Goal: Task Accomplishment & Management: Complete application form

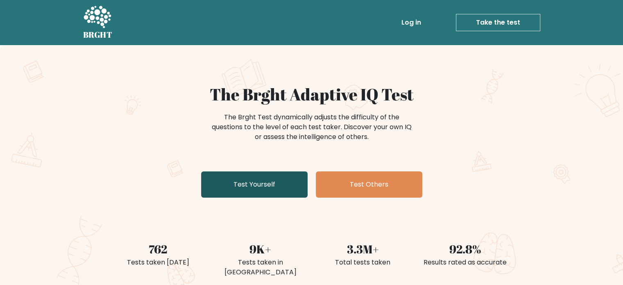
click at [294, 187] on link "Test Yourself" at bounding box center [254, 184] width 106 height 26
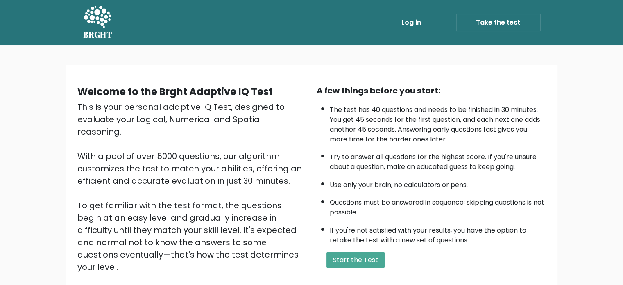
scroll to position [90, 0]
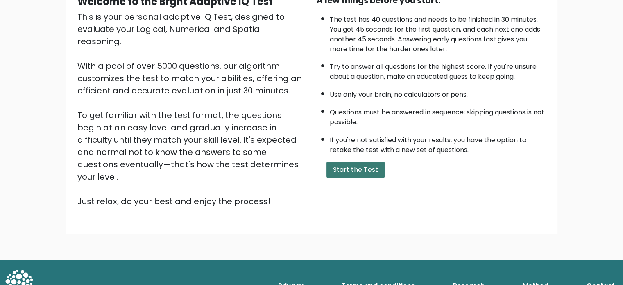
click at [348, 165] on button "Start the Test" at bounding box center [355, 169] width 58 height 16
click at [367, 170] on button "Start the Test" at bounding box center [355, 169] width 58 height 16
click at [352, 169] on button "Start the Test" at bounding box center [355, 169] width 58 height 16
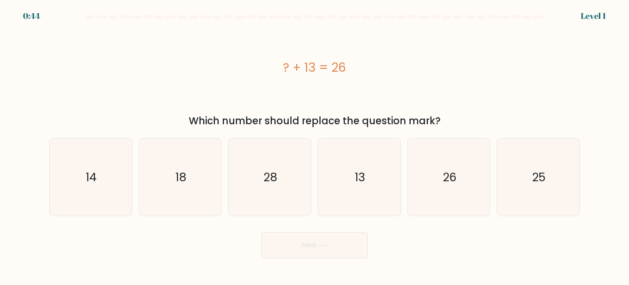
click at [348, 165] on icon "13" at bounding box center [359, 176] width 77 height 77
click at [315, 147] on input "d. 13" at bounding box center [315, 145] width 0 height 4
radio input "true"
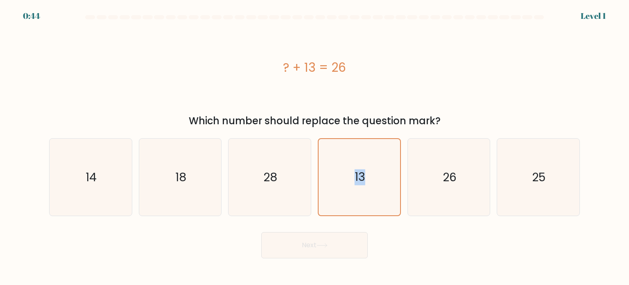
click at [348, 165] on icon "13" at bounding box center [359, 177] width 76 height 76
click at [315, 147] on input "d. 13" at bounding box center [315, 145] width 0 height 4
click at [348, 165] on icon "13" at bounding box center [359, 177] width 76 height 76
click at [315, 147] on input "d. 13" at bounding box center [315, 145] width 0 height 4
click at [348, 165] on icon "13" at bounding box center [359, 177] width 76 height 76
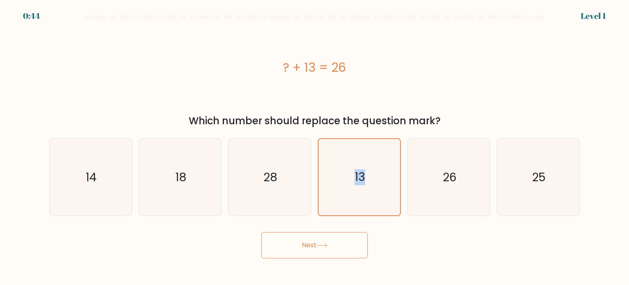
click at [315, 147] on input "d. 13" at bounding box center [315, 145] width 0 height 4
click at [348, 165] on icon "13" at bounding box center [359, 177] width 76 height 76
click at [315, 147] on input "d. 13" at bounding box center [315, 145] width 0 height 4
click at [348, 165] on icon "13" at bounding box center [359, 177] width 76 height 76
click at [315, 147] on input "d. 13" at bounding box center [315, 145] width 0 height 4
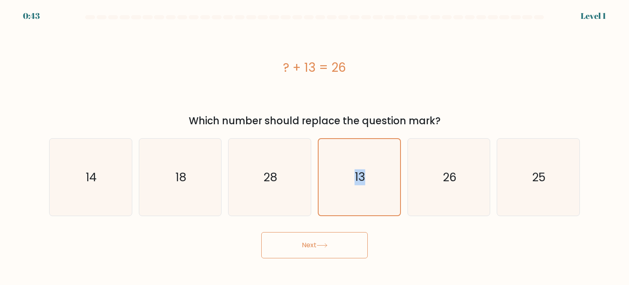
click at [348, 165] on icon "13" at bounding box center [359, 177] width 76 height 76
click at [315, 147] on input "d. 13" at bounding box center [315, 145] width 0 height 4
click at [348, 165] on icon "13" at bounding box center [359, 177] width 76 height 76
click at [315, 147] on input "d. 13" at bounding box center [315, 145] width 0 height 4
click at [336, 234] on button "Next" at bounding box center [314, 245] width 106 height 26
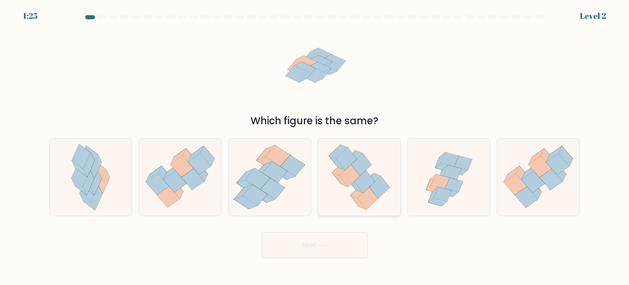
click at [352, 176] on icon at bounding box center [350, 175] width 20 height 22
click at [315, 147] on input "d." at bounding box center [315, 145] width 0 height 4
radio input "true"
click at [341, 238] on button "Next" at bounding box center [314, 245] width 106 height 26
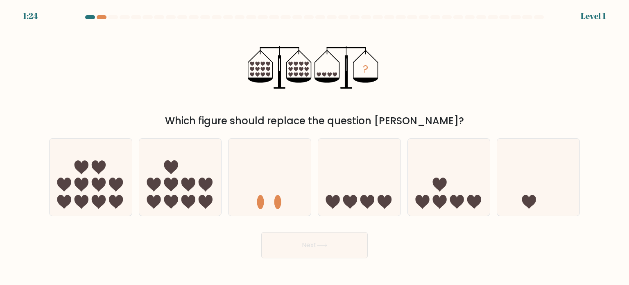
click at [348, 177] on icon at bounding box center [359, 177] width 82 height 68
click at [315, 147] on input "d." at bounding box center [315, 145] width 0 height 4
radio input "true"
click at [336, 239] on button "Next" at bounding box center [314, 245] width 106 height 26
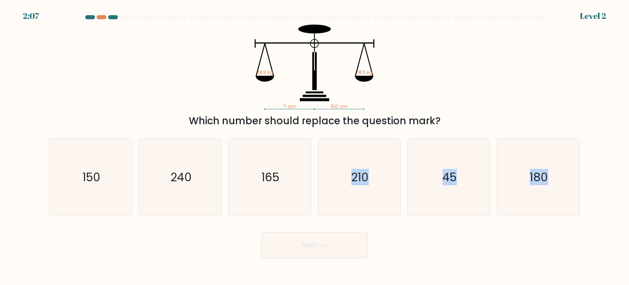
drag, startPoint x: 354, startPoint y: 188, endPoint x: 346, endPoint y: 240, distance: 52.2
click at [346, 240] on form at bounding box center [314, 136] width 629 height 243
click at [346, 240] on button "Next" at bounding box center [314, 245] width 106 height 26
click at [306, 201] on icon "165" at bounding box center [269, 176] width 77 height 77
click at [315, 147] on input "c. 165" at bounding box center [315, 145] width 0 height 4
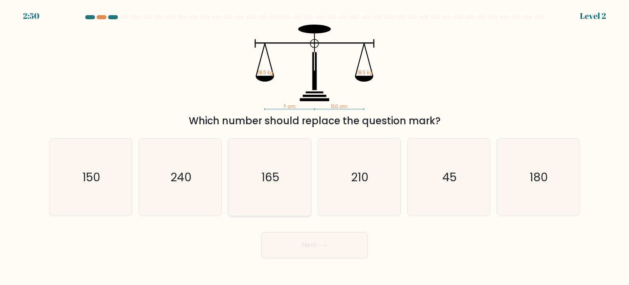
radio input "true"
click at [318, 244] on button "Next" at bounding box center [314, 245] width 106 height 26
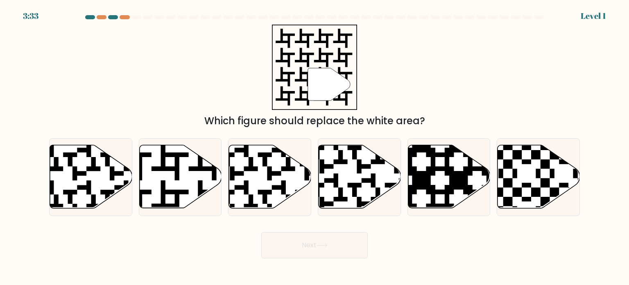
click at [315, 185] on div "d." at bounding box center [360, 177] width 90 height 78
click at [290, 180] on icon at bounding box center [270, 176] width 82 height 63
click at [315, 147] on input "c." at bounding box center [315, 145] width 0 height 4
radio input "true"
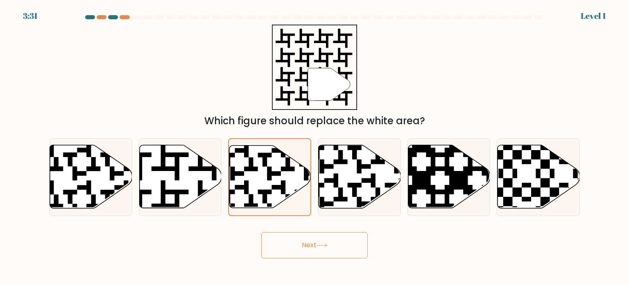
click at [318, 254] on button "Next" at bounding box center [314, 245] width 106 height 26
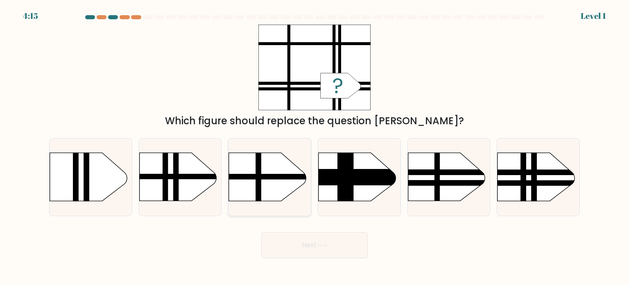
click at [294, 180] on rect at bounding box center [218, 142] width 214 height 163
click at [315, 147] on input "c." at bounding box center [315, 145] width 0 height 4
radio input "true"
click at [319, 245] on icon at bounding box center [322, 245] width 10 height 4
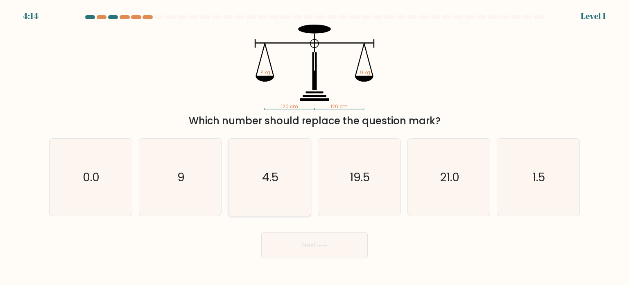
click at [308, 190] on div "4.5" at bounding box center [269, 177] width 83 height 78
click at [315, 147] on input "c. 4.5" at bounding box center [315, 145] width 0 height 4
radio input "true"
click at [321, 245] on icon at bounding box center [322, 245] width 11 height 5
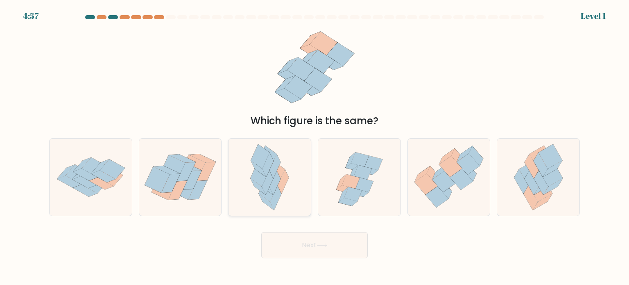
click at [275, 170] on icon at bounding box center [275, 166] width 11 height 24
click at [315, 147] on input "c." at bounding box center [315, 145] width 0 height 4
radio input "true"
click at [301, 241] on button "Next" at bounding box center [314, 245] width 106 height 26
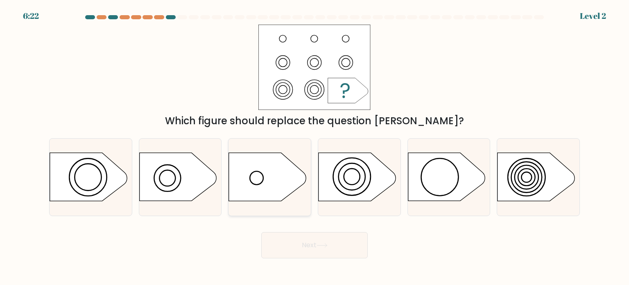
click at [286, 172] on icon at bounding box center [267, 177] width 77 height 48
click at [315, 147] on input "c." at bounding box center [315, 145] width 0 height 4
radio input "true"
click at [298, 255] on button "Next" at bounding box center [314, 245] width 106 height 26
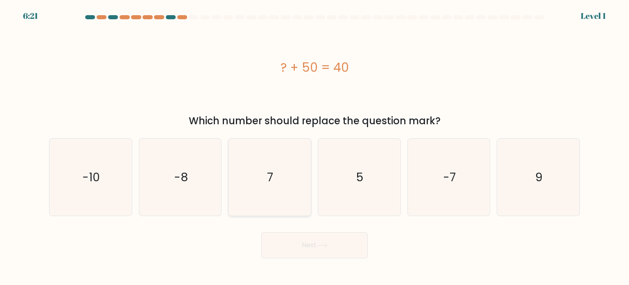
click at [299, 203] on icon "7" at bounding box center [269, 176] width 77 height 77
click at [315, 147] on input "c. 7" at bounding box center [315, 145] width 0 height 4
radio input "true"
click at [314, 253] on button "Next" at bounding box center [314, 245] width 106 height 26
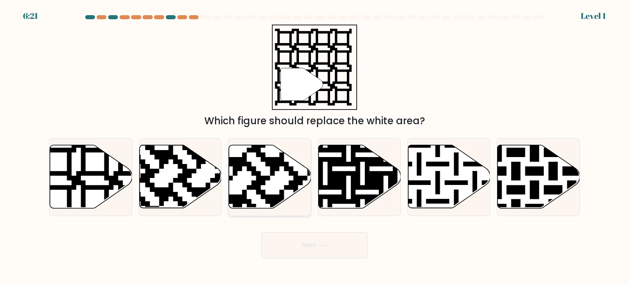
click at [300, 199] on icon at bounding box center [270, 177] width 82 height 64
click at [315, 147] on input "c." at bounding box center [315, 145] width 0 height 4
radio input "true"
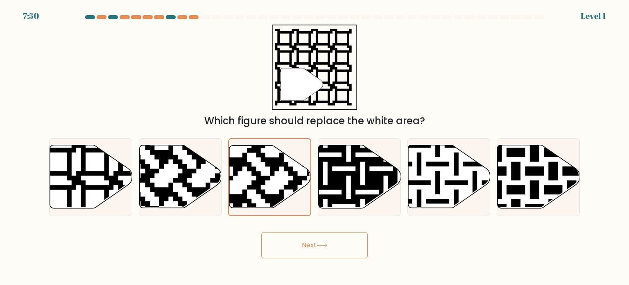
click at [308, 244] on button "Next" at bounding box center [314, 245] width 106 height 26
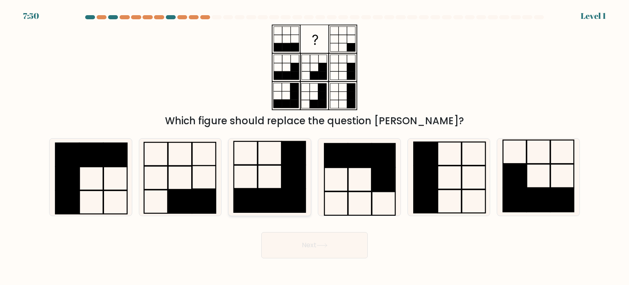
click at [296, 202] on rect at bounding box center [294, 200] width 24 height 23
click at [315, 147] on input "c." at bounding box center [315, 145] width 0 height 4
radio input "true"
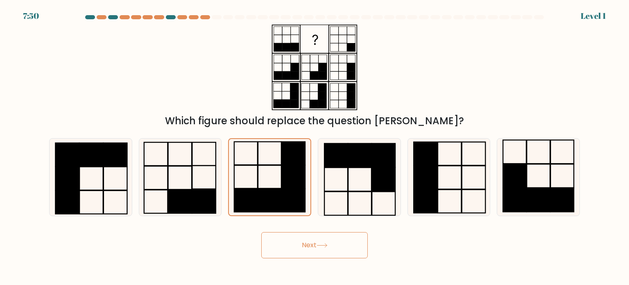
click at [305, 239] on button "Next" at bounding box center [314, 245] width 106 height 26
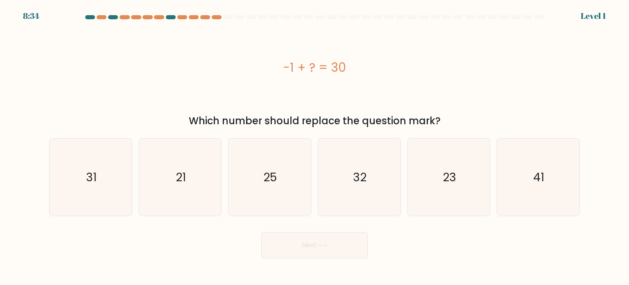
click at [297, 202] on icon "25" at bounding box center [269, 176] width 77 height 77
click at [315, 147] on input "c. 25" at bounding box center [315, 145] width 0 height 4
radio input "true"
drag, startPoint x: 303, startPoint y: 247, endPoint x: 292, endPoint y: 203, distance: 45.7
click at [303, 245] on button "Next" at bounding box center [314, 245] width 106 height 26
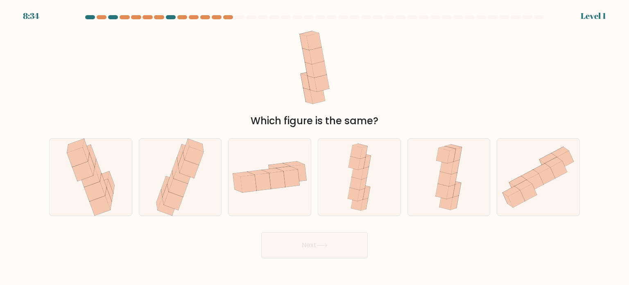
click at [292, 201] on div at bounding box center [269, 177] width 83 height 78
click at [315, 147] on input "c." at bounding box center [315, 145] width 0 height 4
radio input "true"
drag, startPoint x: 311, startPoint y: 242, endPoint x: 306, endPoint y: 217, distance: 25.9
click at [311, 240] on button "Next" at bounding box center [314, 245] width 106 height 26
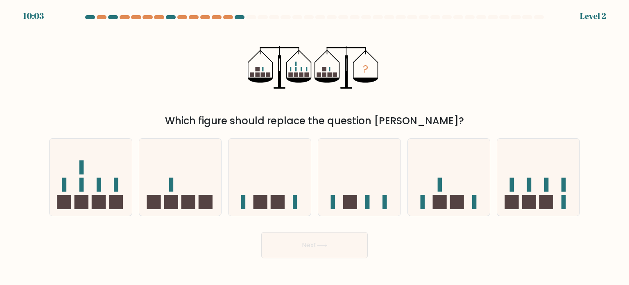
drag, startPoint x: 305, startPoint y: 206, endPoint x: 311, endPoint y: 236, distance: 30.5
click at [305, 208] on icon at bounding box center [270, 177] width 82 height 68
click at [315, 147] on input "c." at bounding box center [315, 145] width 0 height 4
radio input "true"
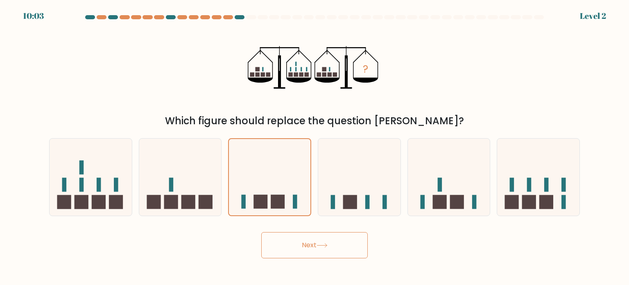
click at [311, 238] on button "Next" at bounding box center [314, 245] width 106 height 26
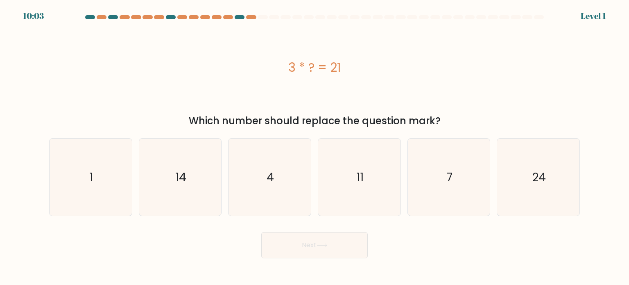
drag, startPoint x: 300, startPoint y: 201, endPoint x: 305, endPoint y: 233, distance: 33.1
click at [300, 205] on icon "4" at bounding box center [269, 176] width 77 height 77
click at [315, 147] on input "c. 4" at bounding box center [315, 145] width 0 height 4
radio input "true"
click at [307, 242] on button "Next" at bounding box center [314, 245] width 106 height 26
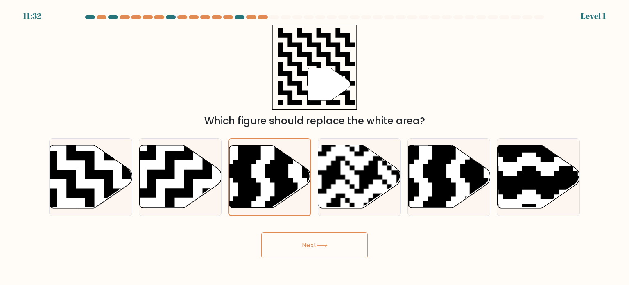
click at [305, 234] on button "Next" at bounding box center [314, 245] width 106 height 26
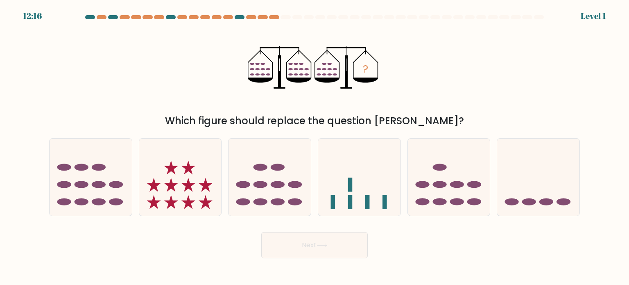
drag, startPoint x: 291, startPoint y: 195, endPoint x: 300, endPoint y: 220, distance: 26.4
click at [291, 197] on icon at bounding box center [270, 177] width 82 height 68
click at [315, 147] on input "c." at bounding box center [315, 145] width 0 height 4
radio input "true"
drag, startPoint x: 304, startPoint y: 236, endPoint x: 297, endPoint y: 211, distance: 26.7
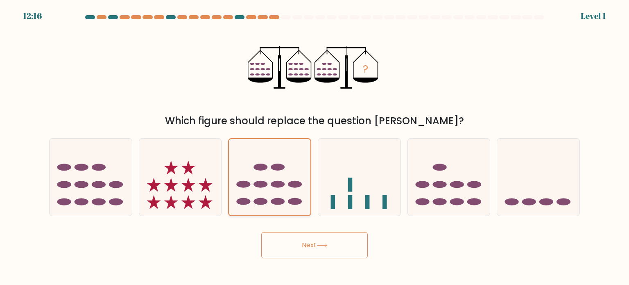
click at [304, 236] on button "Next" at bounding box center [314, 245] width 106 height 26
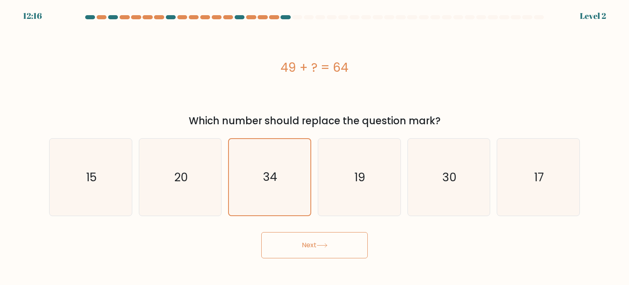
click at [298, 240] on button "Next" at bounding box center [314, 245] width 106 height 26
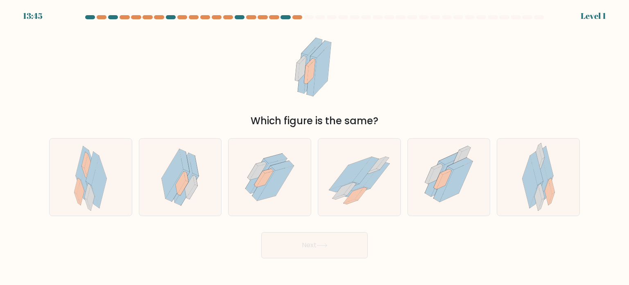
click at [284, 189] on icon at bounding box center [270, 176] width 69 height 77
click at [315, 147] on input "c." at bounding box center [315, 145] width 0 height 4
radio input "true"
drag, startPoint x: 295, startPoint y: 236, endPoint x: 291, endPoint y: 179, distance: 57.1
click at [295, 230] on div "Next" at bounding box center [314, 242] width 541 height 32
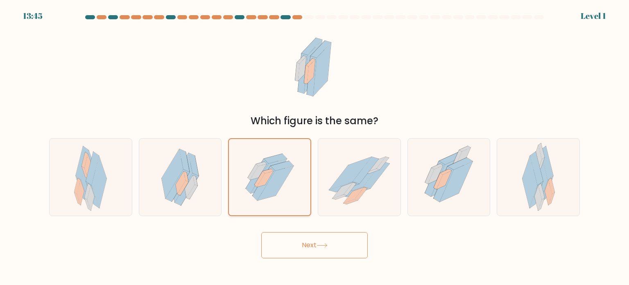
click at [291, 179] on icon at bounding box center [270, 177] width 68 height 76
click at [315, 147] on input "c." at bounding box center [315, 145] width 0 height 4
click at [299, 238] on button "Next" at bounding box center [314, 245] width 106 height 26
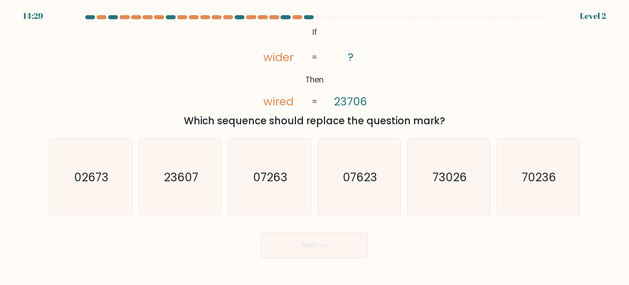
click at [288, 193] on icon "07263" at bounding box center [269, 176] width 77 height 77
click at [315, 147] on input "c. 07263" at bounding box center [315, 145] width 0 height 4
radio input "true"
click at [295, 240] on button "Next" at bounding box center [314, 245] width 106 height 26
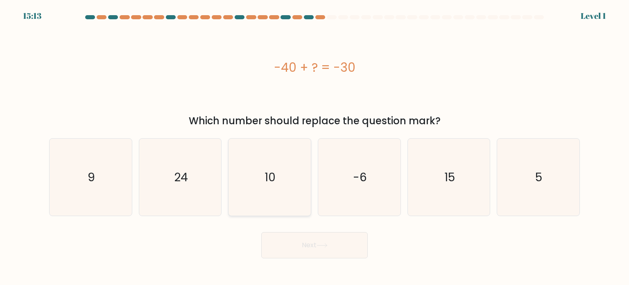
click at [291, 212] on icon "10" at bounding box center [269, 176] width 77 height 77
click at [315, 147] on input "c. 10" at bounding box center [315, 145] width 0 height 4
radio input "true"
click at [299, 240] on button "Next" at bounding box center [314, 245] width 106 height 26
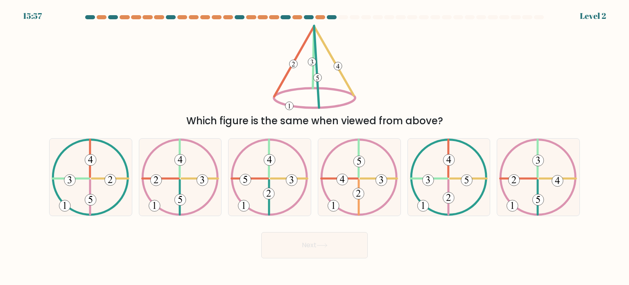
click at [287, 193] on icon at bounding box center [270, 176] width 78 height 77
click at [315, 147] on input "c." at bounding box center [315, 145] width 0 height 4
radio input "true"
drag, startPoint x: 304, startPoint y: 247, endPoint x: 295, endPoint y: 205, distance: 43.0
click at [303, 245] on button "Next" at bounding box center [314, 245] width 106 height 26
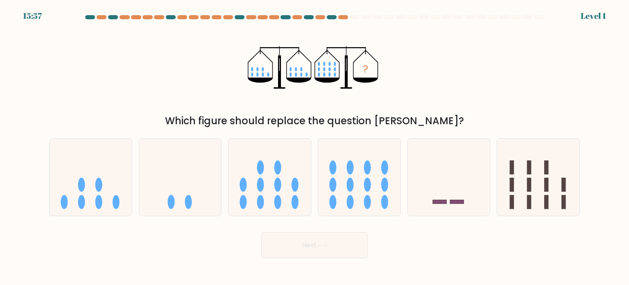
click at [299, 224] on form at bounding box center [314, 136] width 629 height 243
drag, startPoint x: 297, startPoint y: 233, endPoint x: 297, endPoint y: 240, distance: 7.8
click at [297, 234] on div "Next" at bounding box center [314, 242] width 541 height 32
click at [293, 207] on icon at bounding box center [270, 177] width 82 height 68
click at [315, 147] on input "c." at bounding box center [315, 145] width 0 height 4
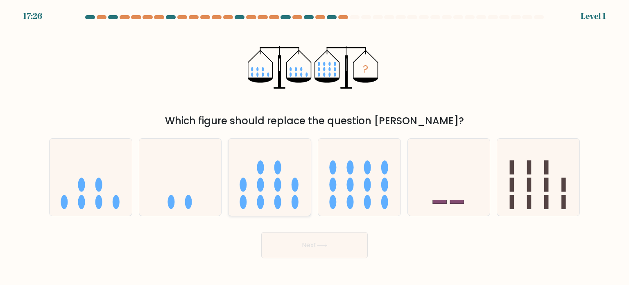
radio input "true"
click at [306, 245] on button "Next" at bounding box center [314, 245] width 106 height 26
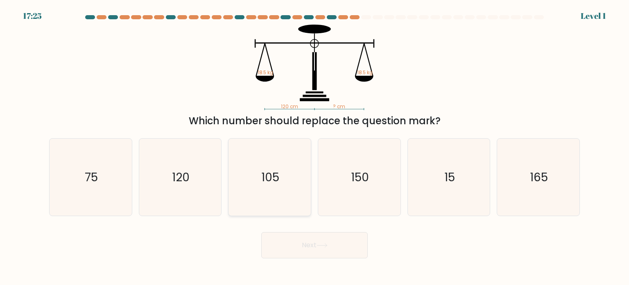
drag, startPoint x: 298, startPoint y: 191, endPoint x: 299, endPoint y: 202, distance: 10.7
click at [297, 183] on icon "105" at bounding box center [269, 176] width 77 height 77
click at [315, 147] on input "c. 105" at bounding box center [315, 145] width 0 height 4
radio input "true"
click at [305, 237] on button "Next" at bounding box center [314, 245] width 106 height 26
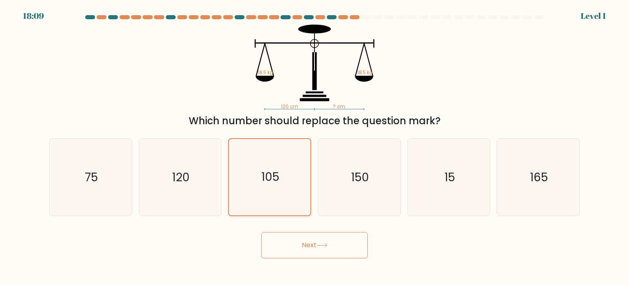
click at [298, 194] on icon "105" at bounding box center [269, 177] width 76 height 76
click at [315, 147] on input "c. 105" at bounding box center [315, 145] width 0 height 4
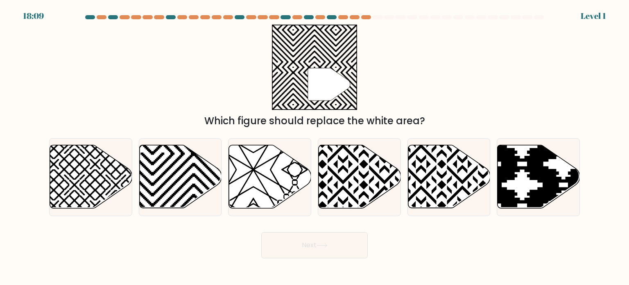
click at [306, 251] on button "Next" at bounding box center [314, 245] width 106 height 26
drag, startPoint x: 292, startPoint y: 193, endPoint x: 297, endPoint y: 236, distance: 42.8
click at [292, 194] on icon at bounding box center [295, 211] width 166 height 166
click at [315, 147] on input "c." at bounding box center [315, 145] width 0 height 4
radio input "true"
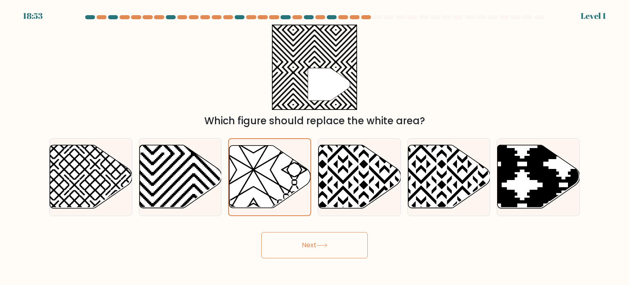
click at [299, 243] on button "Next" at bounding box center [314, 245] width 106 height 26
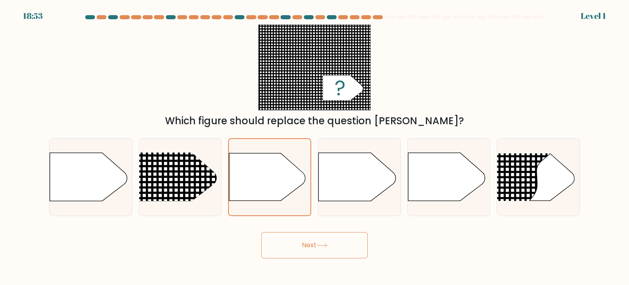
drag, startPoint x: 295, startPoint y: 224, endPoint x: 295, endPoint y: 229, distance: 4.9
click at [295, 224] on form "a." at bounding box center [314, 136] width 629 height 243
click at [300, 246] on button "Next" at bounding box center [314, 245] width 106 height 26
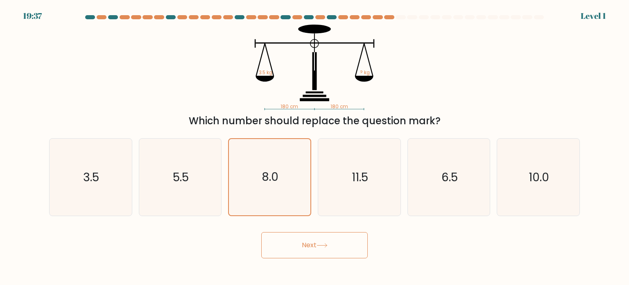
click at [297, 255] on button "Next" at bounding box center [314, 245] width 106 height 26
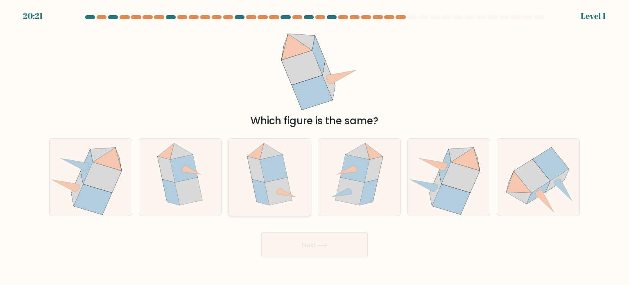
click at [292, 196] on icon at bounding box center [269, 176] width 63 height 77
click at [315, 147] on input "c." at bounding box center [315, 145] width 0 height 4
radio input "true"
click at [298, 244] on button "Next" at bounding box center [314, 245] width 106 height 26
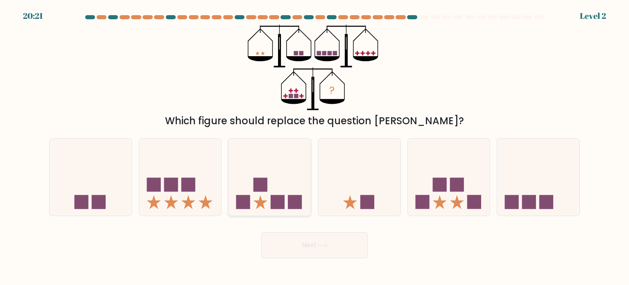
click at [293, 194] on icon at bounding box center [270, 177] width 82 height 68
click at [315, 147] on input "c." at bounding box center [315, 145] width 0 height 4
radio input "true"
click at [304, 248] on button "Next" at bounding box center [314, 245] width 106 height 26
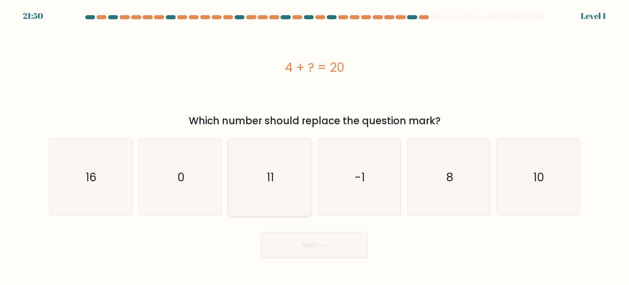
click at [292, 199] on icon "11" at bounding box center [269, 176] width 77 height 77
click at [315, 147] on input "c. 11" at bounding box center [315, 145] width 0 height 4
radio input "true"
click at [306, 252] on button "Next" at bounding box center [314, 245] width 106 height 26
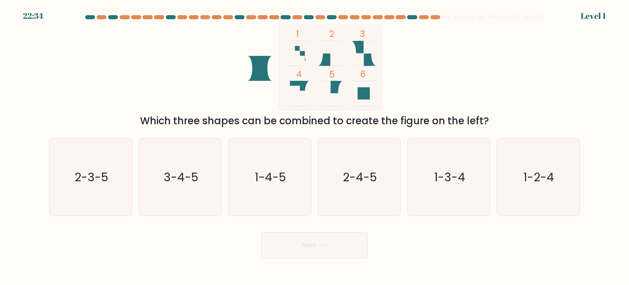
click at [290, 193] on icon "1-4-5" at bounding box center [269, 176] width 77 height 77
click at [315, 147] on input "c. 1-4-5" at bounding box center [315, 145] width 0 height 4
radio input "true"
drag, startPoint x: 304, startPoint y: 246, endPoint x: 298, endPoint y: 212, distance: 34.9
click at [304, 245] on button "Next" at bounding box center [314, 245] width 106 height 26
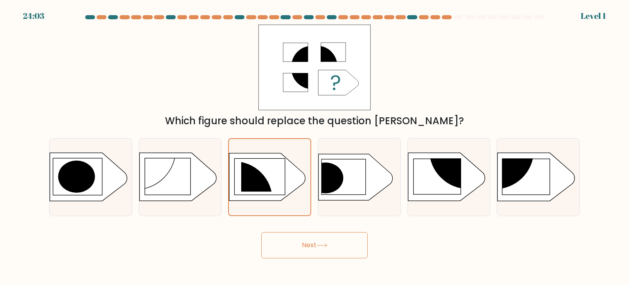
click at [309, 241] on button "Next" at bounding box center [314, 245] width 106 height 26
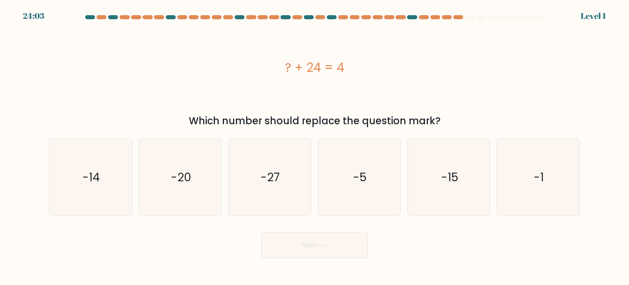
click at [298, 198] on icon "-27" at bounding box center [269, 176] width 77 height 77
click at [315, 147] on input "c. -27" at bounding box center [315, 145] width 0 height 4
radio input "true"
click at [307, 236] on button "Next" at bounding box center [314, 245] width 106 height 26
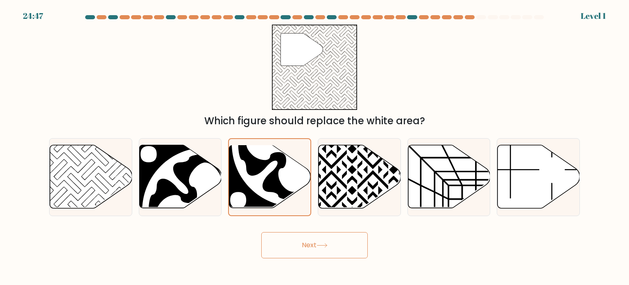
click at [301, 243] on button "Next" at bounding box center [314, 245] width 106 height 26
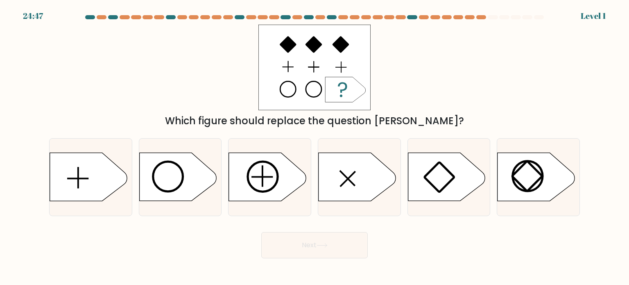
click at [281, 185] on icon at bounding box center [267, 177] width 77 height 48
click at [315, 147] on input "c." at bounding box center [315, 145] width 0 height 4
radio input "true"
drag, startPoint x: 300, startPoint y: 239, endPoint x: 292, endPoint y: 199, distance: 40.5
click at [300, 237] on button "Next" at bounding box center [314, 245] width 106 height 26
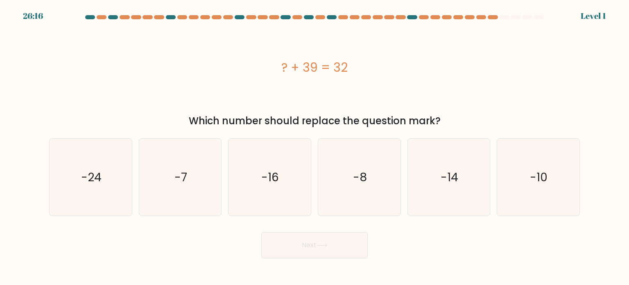
drag, startPoint x: 292, startPoint y: 199, endPoint x: 298, endPoint y: 219, distance: 20.9
click at [296, 210] on icon "-16" at bounding box center [269, 176] width 77 height 77
click at [315, 147] on input "c. -16" at bounding box center [315, 145] width 0 height 4
radio input "true"
click at [304, 244] on button "Next" at bounding box center [314, 245] width 106 height 26
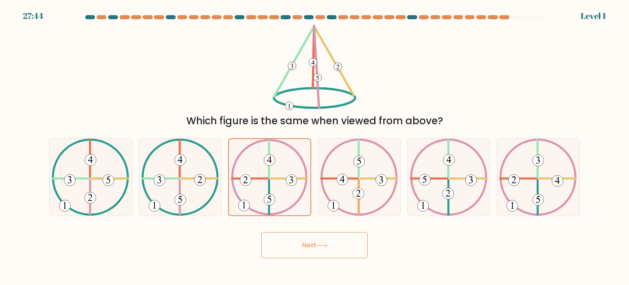
click at [305, 240] on button "Next" at bounding box center [314, 245] width 106 height 26
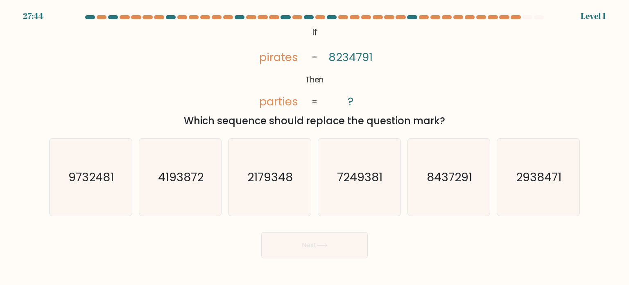
drag, startPoint x: 298, startPoint y: 211, endPoint x: 300, endPoint y: 232, distance: 21.0
click at [295, 206] on icon "2179348" at bounding box center [269, 176] width 77 height 77
click at [315, 147] on input "c. 2179348" at bounding box center [315, 145] width 0 height 4
radio input "true"
click at [304, 246] on button "Next" at bounding box center [314, 245] width 106 height 26
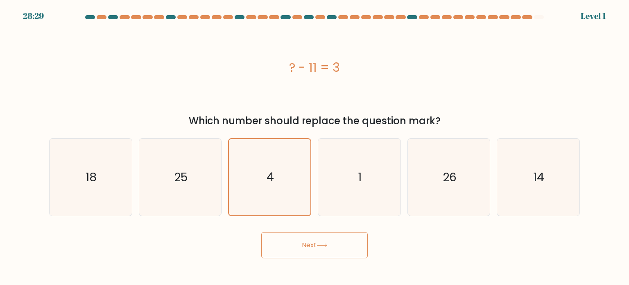
click at [295, 236] on button "Next" at bounding box center [314, 245] width 106 height 26
click at [290, 200] on icon "4" at bounding box center [269, 177] width 76 height 76
click at [315, 147] on input "c. 4" at bounding box center [315, 145] width 0 height 4
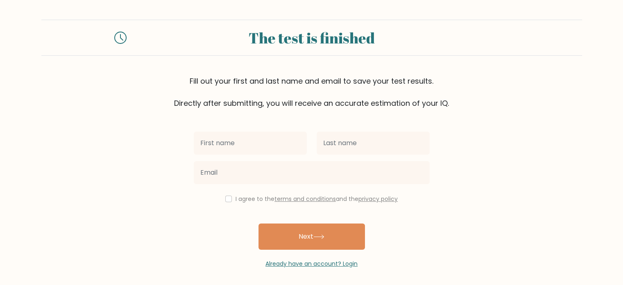
click at [300, 233] on button "Next" at bounding box center [311, 236] width 106 height 26
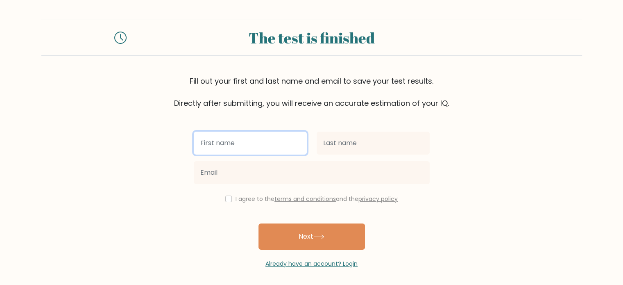
click at [279, 152] on input "text" at bounding box center [250, 142] width 113 height 23
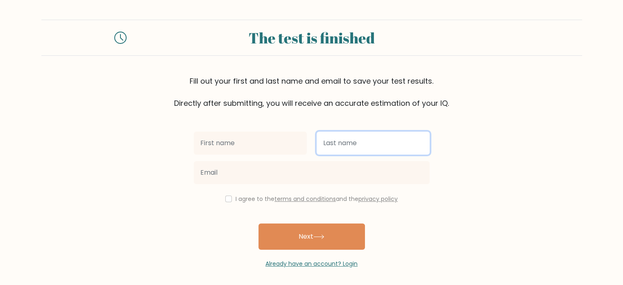
drag, startPoint x: 379, startPoint y: 144, endPoint x: 405, endPoint y: 136, distance: 27.3
click at [398, 138] on input "text" at bounding box center [373, 142] width 113 height 23
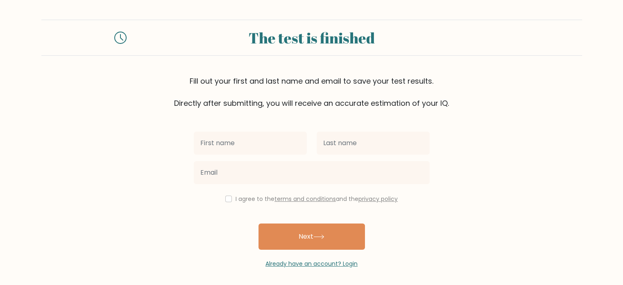
click at [487, 131] on form "The test is finished Fill out your first and last name and email to save your t…" at bounding box center [311, 144] width 623 height 248
click at [231, 202] on div "I agree to the terms and conditions and the privacy policy" at bounding box center [312, 199] width 246 height 10
click at [228, 199] on input "checkbox" at bounding box center [228, 198] width 7 height 7
checkbox input "true"
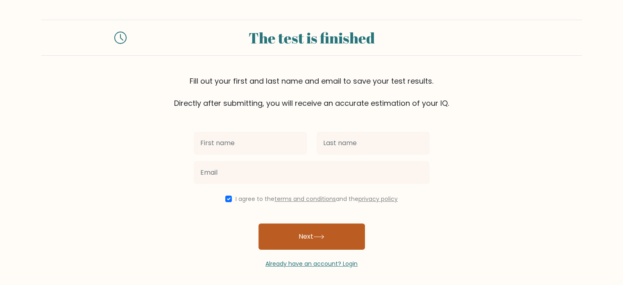
click at [313, 243] on button "Next" at bounding box center [311, 236] width 106 height 26
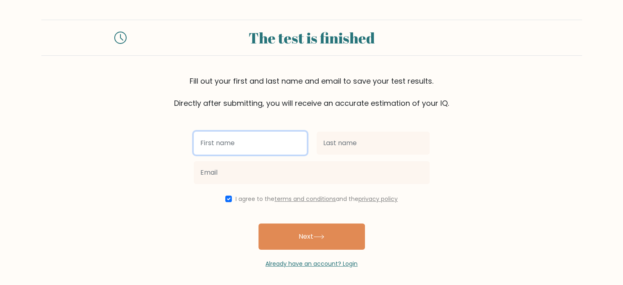
click at [252, 149] on input "text" at bounding box center [250, 142] width 113 height 23
type input "dima"
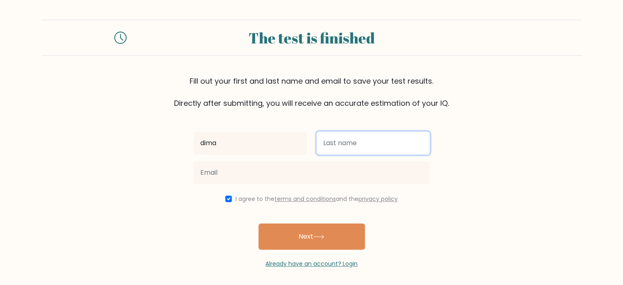
click at [333, 137] on input "text" at bounding box center [373, 142] width 113 height 23
type input "dima"
click at [258, 223] on button "Next" at bounding box center [311, 236] width 106 height 26
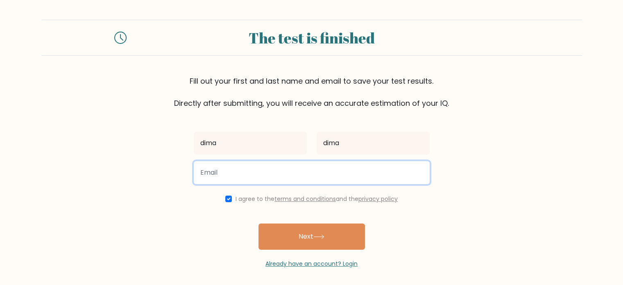
click at [258, 223] on button "Next" at bounding box center [311, 236] width 106 height 26
type input "cocarcead@gmail.com"
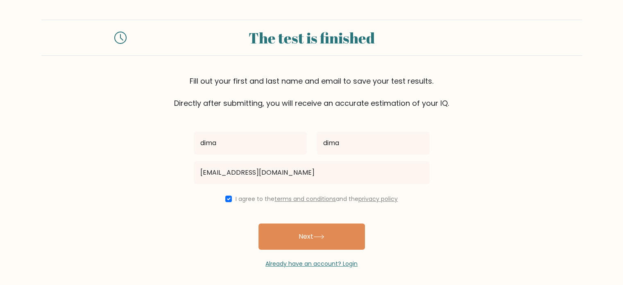
click at [298, 251] on div "Already have an account? Login" at bounding box center [312, 258] width 236 height 18
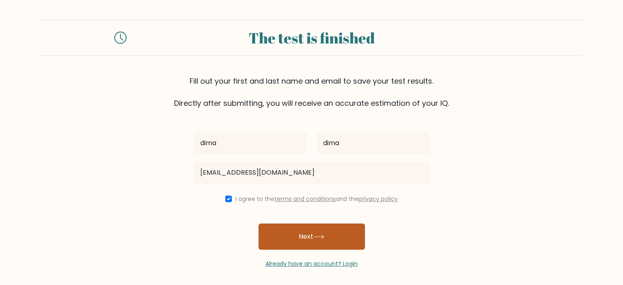
click at [300, 245] on button "Next" at bounding box center [311, 236] width 106 height 26
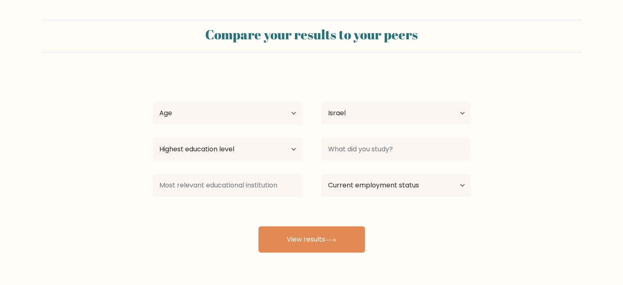
select select "IL"
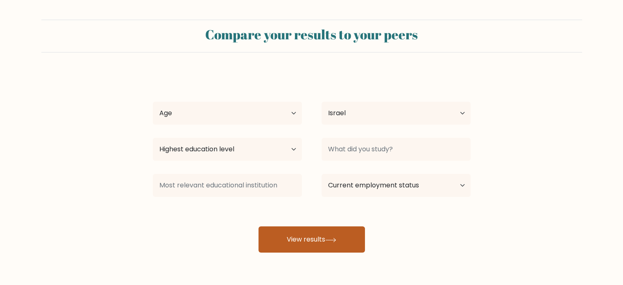
click at [328, 238] on icon at bounding box center [330, 240] width 11 height 5
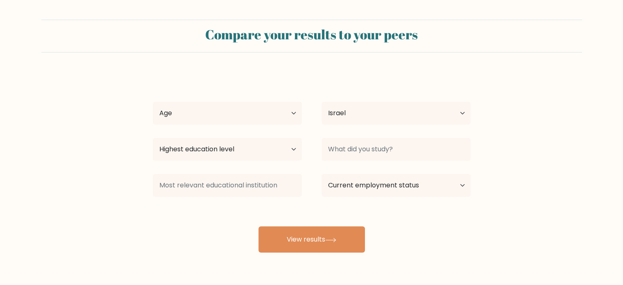
click at [244, 93] on div "dima dima Age Under 18 years old 18-24 years old 25-34 years old 35-44 years ol…" at bounding box center [312, 162] width 328 height 180
click at [247, 108] on select "Age Under 18 years old 18-24 years old 25-34 years old 35-44 years old 45-54 ye…" at bounding box center [227, 113] width 149 height 23
select select "18_24"
click at [153, 102] on select "Age Under 18 years old 18-24 years old 25-34 years old 35-44 years old 45-54 ye…" at bounding box center [227, 113] width 149 height 23
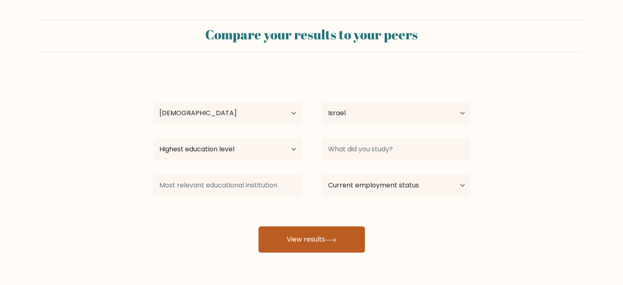
click at [331, 242] on button "View results" at bounding box center [311, 239] width 106 height 26
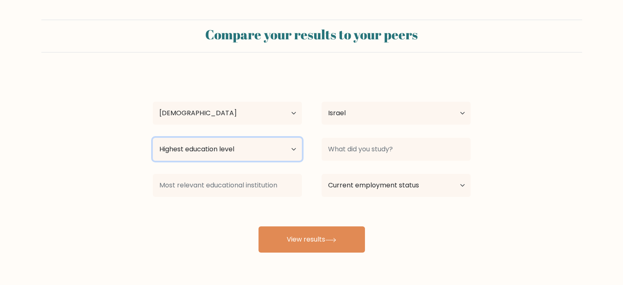
click at [274, 150] on select "Highest education level No schooling Primary Lower Secondary Upper Secondary Oc…" at bounding box center [227, 149] width 149 height 23
select select "primary"
click at [153, 138] on select "Highest education level No schooling Primary Lower Secondary Upper Secondary Oc…" at bounding box center [227, 149] width 149 height 23
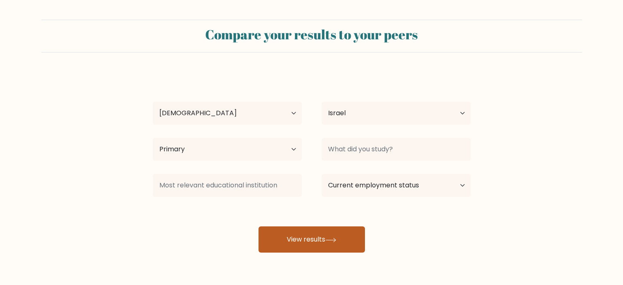
click at [309, 235] on button "View results" at bounding box center [311, 239] width 106 height 26
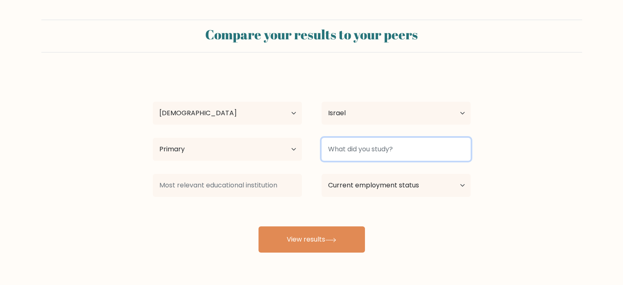
click at [358, 154] on input at bounding box center [396, 149] width 149 height 23
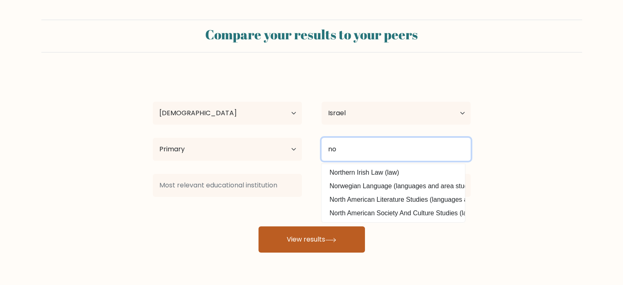
type input "no"
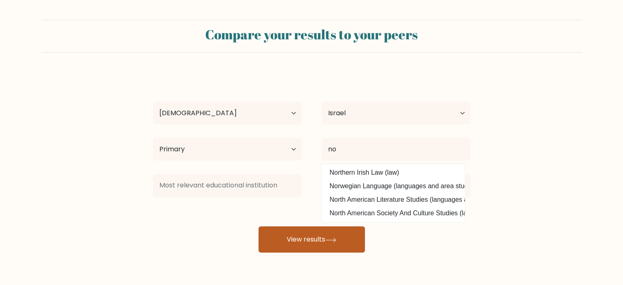
click at [346, 237] on button "View results" at bounding box center [311, 239] width 106 height 26
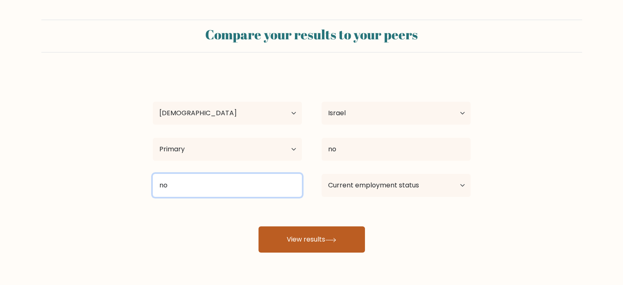
type input "no"
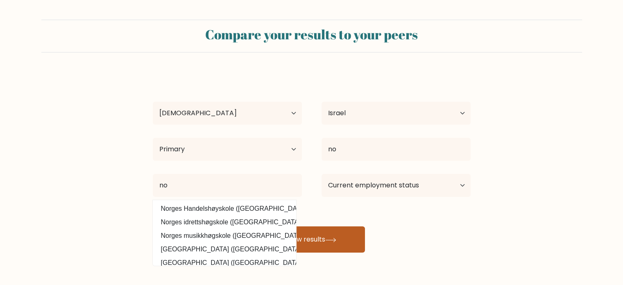
click at [298, 235] on button "View results" at bounding box center [311, 239] width 106 height 26
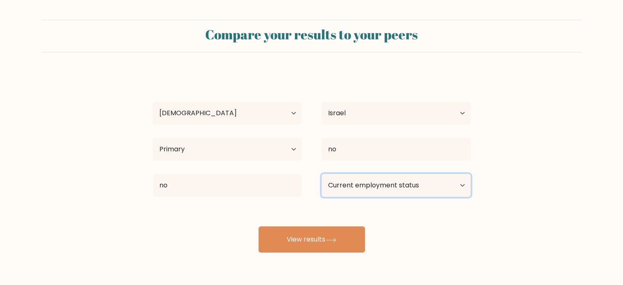
click at [360, 181] on select "Current employment status Employed Student Retired Other / prefer not to answer" at bounding box center [396, 185] width 149 height 23
select select "student"
click at [322, 174] on select "Current employment status Employed Student Retired Other / prefer not to answer" at bounding box center [396, 185] width 149 height 23
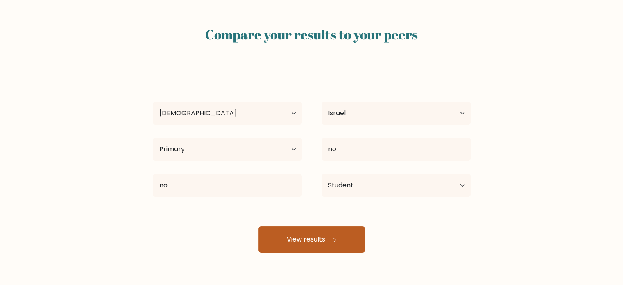
click at [322, 242] on button "View results" at bounding box center [311, 239] width 106 height 26
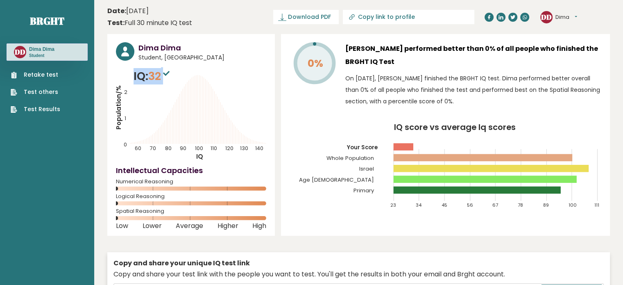
drag, startPoint x: 165, startPoint y: 77, endPoint x: 133, endPoint y: 78, distance: 31.6
click at [134, 78] on p "IQ: 32" at bounding box center [153, 76] width 38 height 16
click at [363, 126] on icon "IQ score vs average Iq scores 23 34 45 56 67 78 89 100 111 Your Score Whole Pop…" at bounding box center [446, 169] width 312 height 92
drag, startPoint x: 150, startPoint y: 75, endPoint x: 164, endPoint y: 78, distance: 15.0
click at [164, 78] on p "IQ: 32" at bounding box center [153, 76] width 38 height 16
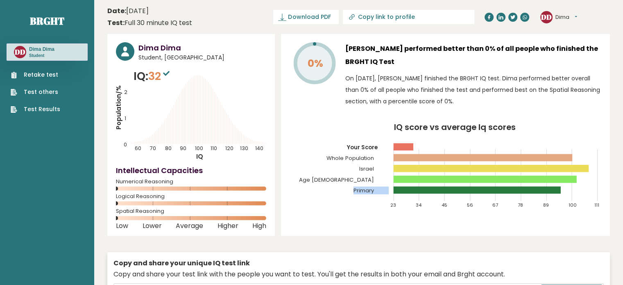
drag, startPoint x: 338, startPoint y: 179, endPoint x: 388, endPoint y: 177, distance: 50.0
click at [388, 177] on icon "IQ score vs average Iq scores 23 34 45 56 67 78 89 100 111 Your Score Whole Pop…" at bounding box center [446, 169] width 312 height 92
click at [381, 192] on text "Primary" at bounding box center [350, 161] width 77 height 68
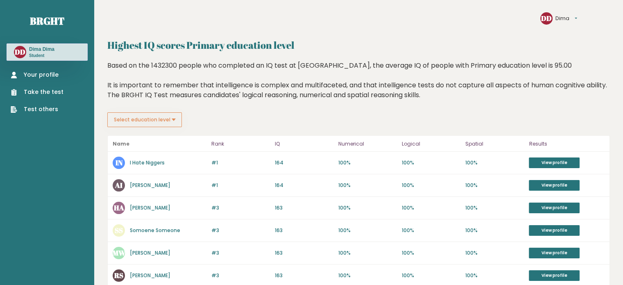
drag, startPoint x: 227, startPoint y: 93, endPoint x: 230, endPoint y: 86, distance: 7.5
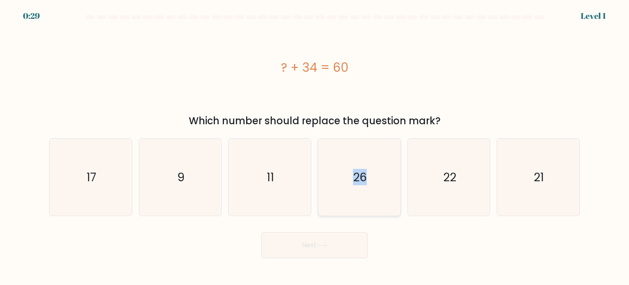
drag, startPoint x: 340, startPoint y: 177, endPoint x: 372, endPoint y: 211, distance: 47.2
click at [372, 211] on icon "26" at bounding box center [359, 176] width 77 height 77
click at [315, 147] on input "d. 26" at bounding box center [315, 145] width 0 height 4
radio input "true"
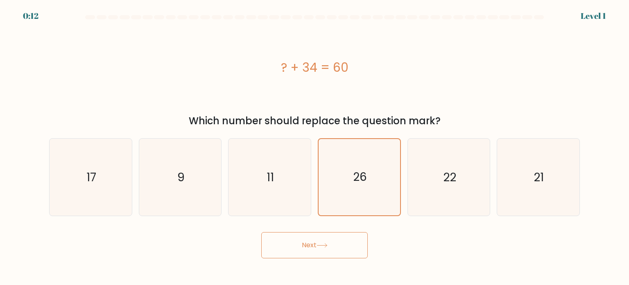
click at [358, 249] on button "Next" at bounding box center [314, 245] width 106 height 26
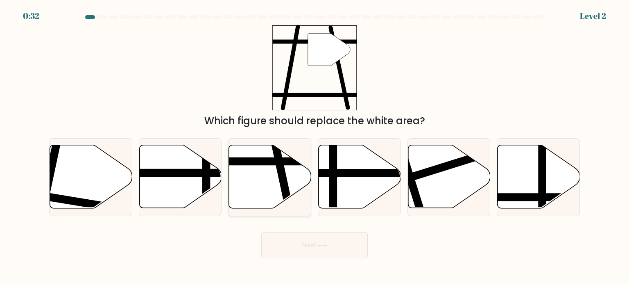
click at [298, 174] on icon at bounding box center [270, 176] width 82 height 63
click at [315, 147] on input "c." at bounding box center [315, 145] width 0 height 4
radio input "true"
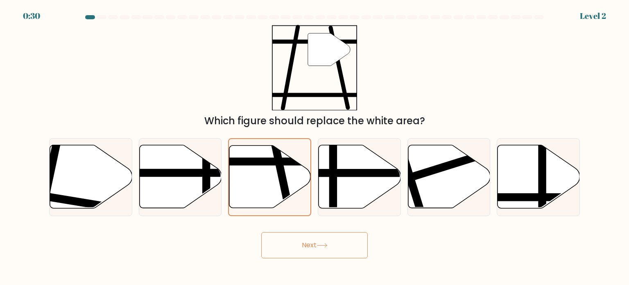
click at [325, 255] on button "Next" at bounding box center [314, 245] width 106 height 26
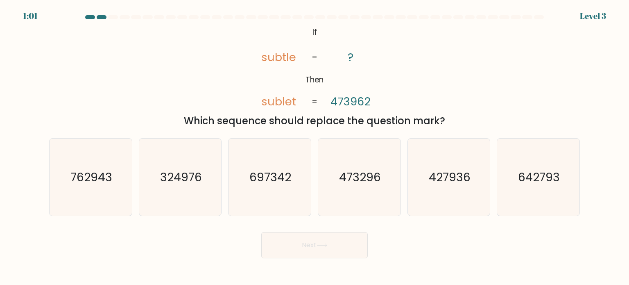
drag, startPoint x: 190, startPoint y: 119, endPoint x: 478, endPoint y: 124, distance: 288.4
click at [478, 124] on div "Which sequence should replace the question mark?" at bounding box center [314, 120] width 521 height 15
copy div "Which sequence should replace the question mark?"
drag, startPoint x: 303, startPoint y: 81, endPoint x: 324, endPoint y: 78, distance: 20.6
click at [324, 78] on icon "@import url('https://fonts.googleapis.com/css?family=Abril+Fatface:400,100,100i…" at bounding box center [314, 68] width 138 height 86
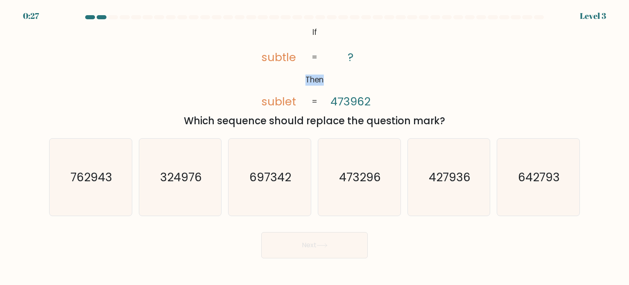
copy tspan "Then"
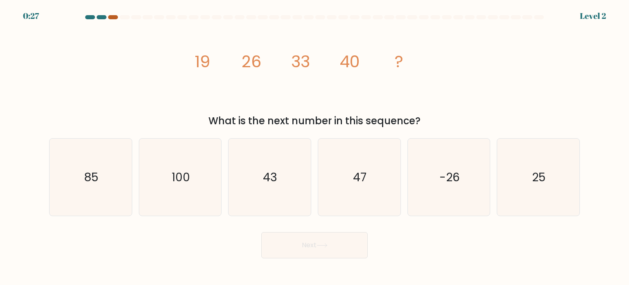
click at [109, 18] on div at bounding box center [113, 17] width 10 height 4
click at [103, 18] on div at bounding box center [102, 17] width 10 height 4
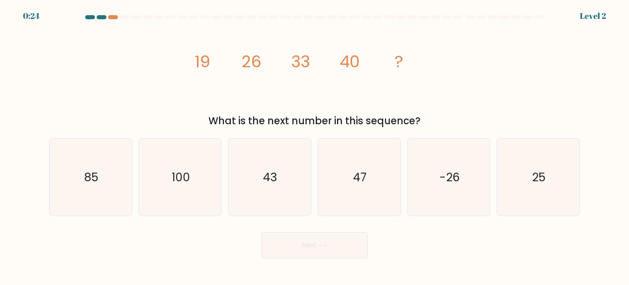
click at [103, 18] on div at bounding box center [102, 17] width 10 height 4
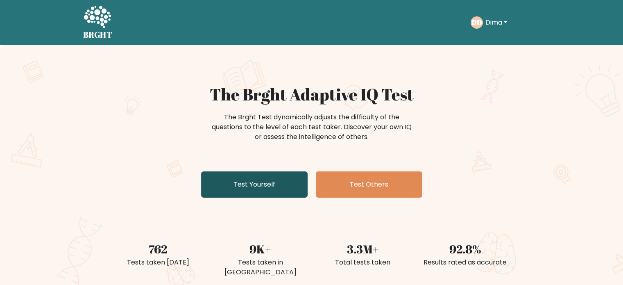
click at [259, 183] on link "Test Yourself" at bounding box center [254, 184] width 106 height 26
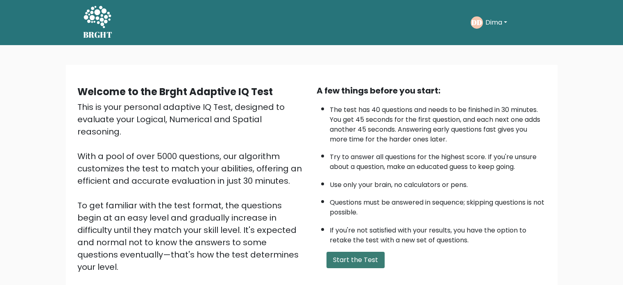
click at [347, 261] on button "Start the Test" at bounding box center [355, 259] width 58 height 16
click at [493, 18] on button "Dima" at bounding box center [496, 22] width 27 height 11
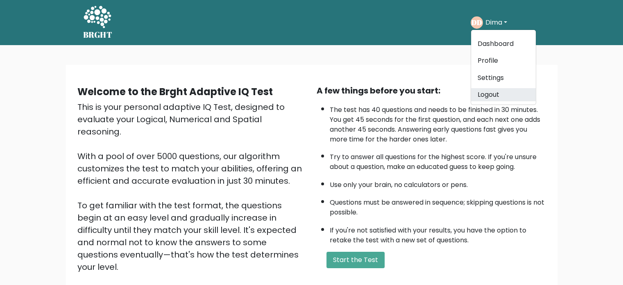
click at [504, 93] on link "Logout" at bounding box center [503, 94] width 65 height 13
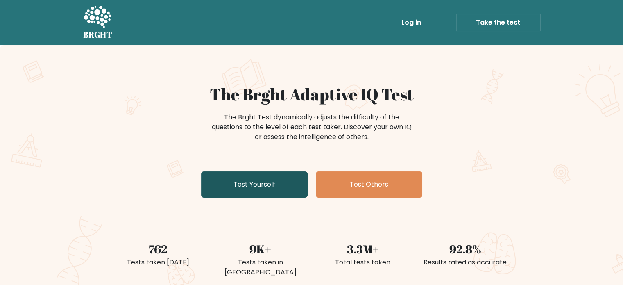
click at [270, 192] on link "Test Yourself" at bounding box center [254, 184] width 106 height 26
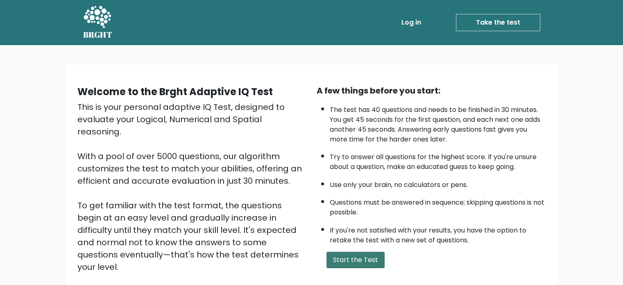
click at [354, 262] on button "Start the Test" at bounding box center [355, 259] width 58 height 16
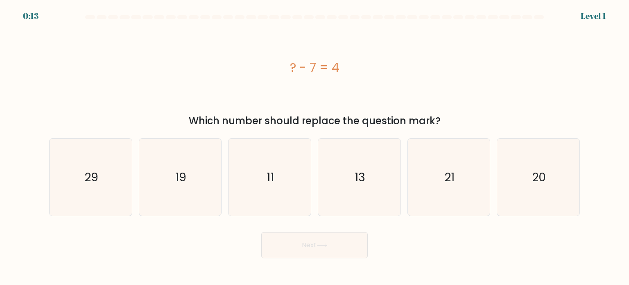
click at [301, 137] on div "a. 29 b. 19 c." at bounding box center [314, 173] width 537 height 84
click at [301, 139] on icon "11" at bounding box center [269, 176] width 77 height 77
click at [315, 143] on input "c. 11" at bounding box center [315, 145] width 0 height 4
radio input "true"
click at [318, 246] on icon at bounding box center [322, 245] width 11 height 5
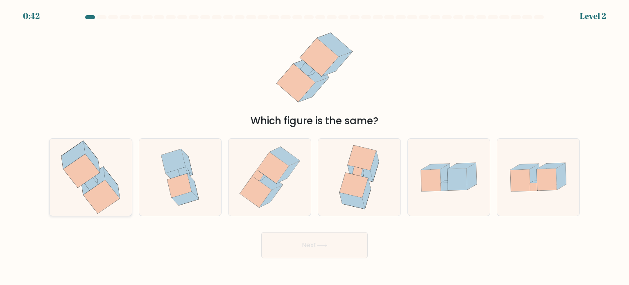
click at [100, 178] on icon at bounding box center [94, 180] width 24 height 28
click at [315, 147] on input "a." at bounding box center [315, 145] width 0 height 4
radio input "true"
click at [323, 256] on button "Next" at bounding box center [314, 245] width 106 height 26
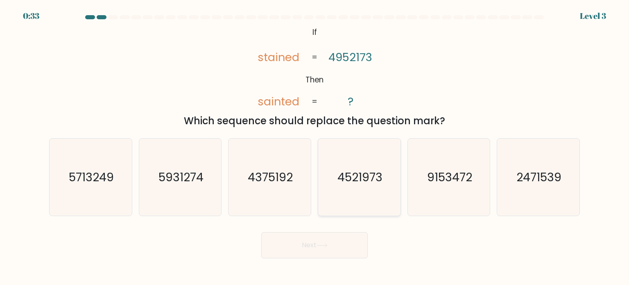
click at [344, 186] on icon "4521973" at bounding box center [359, 176] width 77 height 77
click at [315, 147] on input "d. 4521973" at bounding box center [315, 145] width 0 height 4
radio input "true"
click at [333, 247] on button "Next" at bounding box center [314, 245] width 106 height 26
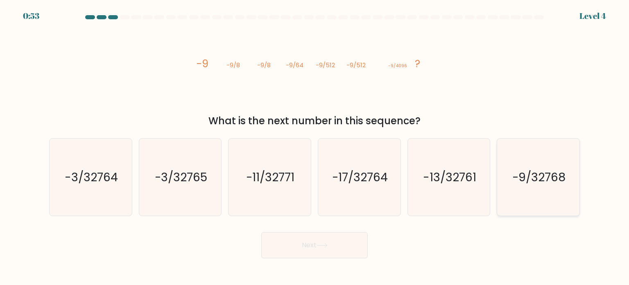
click at [542, 159] on icon "-9/32768" at bounding box center [538, 176] width 77 height 77
click at [315, 147] on input "f. -9/32768" at bounding box center [315, 145] width 0 height 4
radio input "true"
click at [359, 252] on button "Next" at bounding box center [314, 245] width 106 height 26
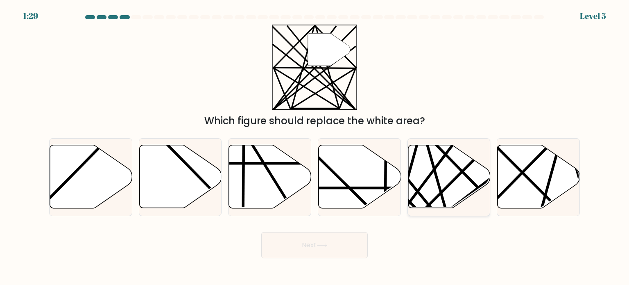
click at [444, 189] on line at bounding box center [421, 212] width 161 height 161
click at [315, 147] on input "e." at bounding box center [315, 145] width 0 height 4
radio input "true"
click at [324, 244] on icon at bounding box center [322, 245] width 11 height 5
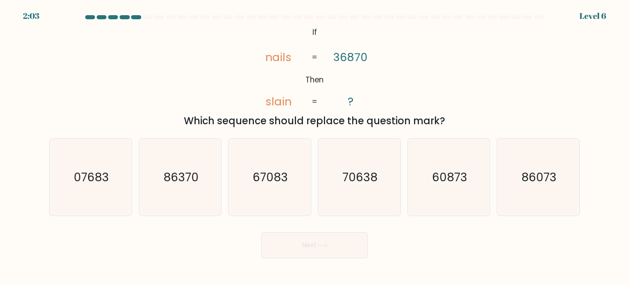
drag, startPoint x: 267, startPoint y: 50, endPoint x: 448, endPoint y: 114, distance: 191.5
click at [448, 114] on div "@import url('https://fonts.googleapis.com/css?family=Abril+Fatface:400,100,100i…" at bounding box center [314, 77] width 541 height 104
copy div "nails slain 36870 ? = = Which sequence should replace the question mark?"
click at [289, 37] on icon "@import url('https://fonts.googleapis.com/css?family=Abril+Fatface:400,100,100i…" at bounding box center [314, 68] width 138 height 86
click at [183, 172] on text "86370" at bounding box center [180, 176] width 35 height 16
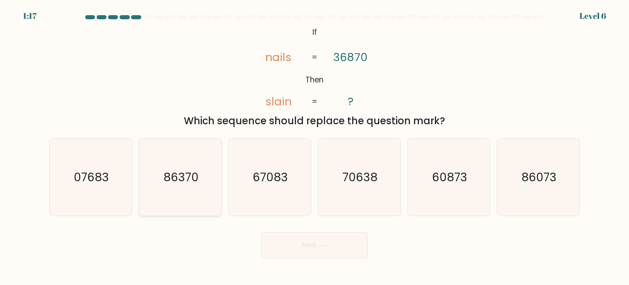
click at [315, 147] on input "b. 86370" at bounding box center [315, 145] width 0 height 4
radio input "true"
click at [324, 243] on icon at bounding box center [322, 245] width 11 height 5
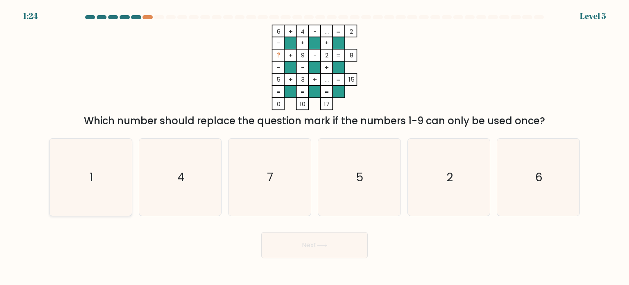
click at [111, 173] on icon "1" at bounding box center [90, 176] width 77 height 77
click at [315, 147] on input "a. 1" at bounding box center [315, 145] width 0 height 4
radio input "true"
click at [304, 249] on button "Next" at bounding box center [314, 245] width 106 height 26
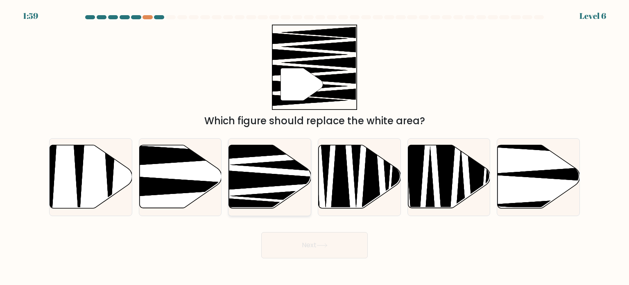
click at [270, 168] on icon at bounding box center [270, 176] width 82 height 63
click at [315, 147] on input "c." at bounding box center [315, 145] width 0 height 4
radio input "true"
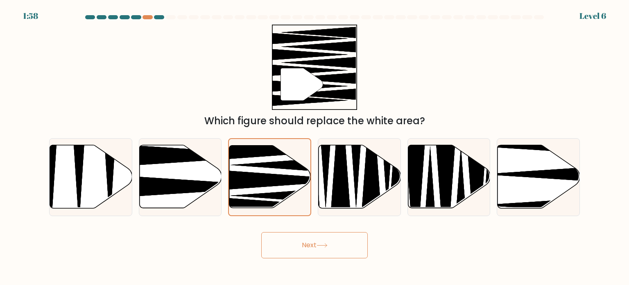
click at [322, 242] on button "Next" at bounding box center [314, 245] width 106 height 26
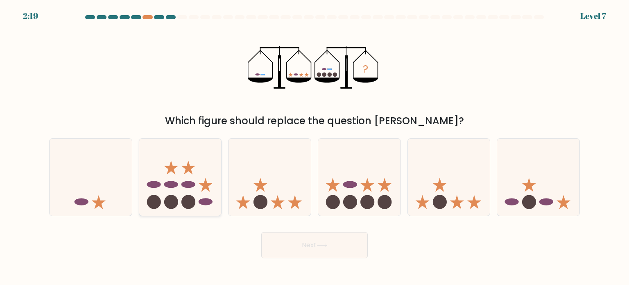
click at [184, 181] on icon at bounding box center [180, 177] width 82 height 68
click at [315, 147] on input "b." at bounding box center [315, 145] width 0 height 4
radio input "true"
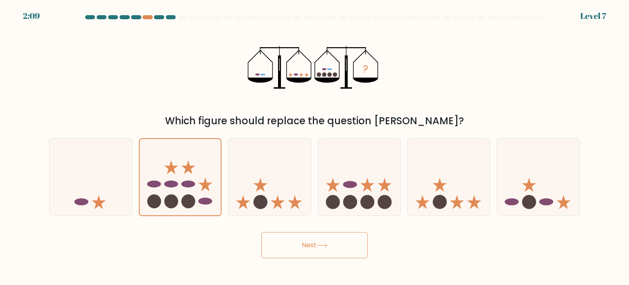
click at [329, 242] on button "Next" at bounding box center [314, 245] width 106 height 26
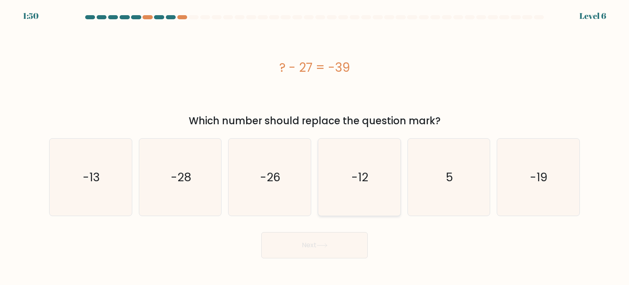
click at [368, 196] on icon "-12" at bounding box center [359, 176] width 77 height 77
click at [315, 147] on input "d. -12" at bounding box center [315, 145] width 0 height 4
radio input "true"
click at [311, 243] on button "Next" at bounding box center [314, 245] width 106 height 26
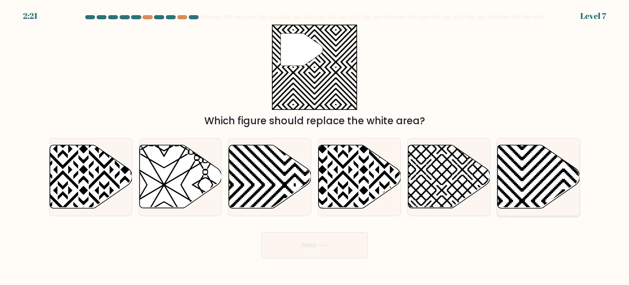
click at [538, 167] on icon at bounding box center [539, 176] width 82 height 63
click at [315, 147] on input "f." at bounding box center [315, 145] width 0 height 4
radio input "true"
click at [367, 247] on button "Next" at bounding box center [314, 245] width 106 height 26
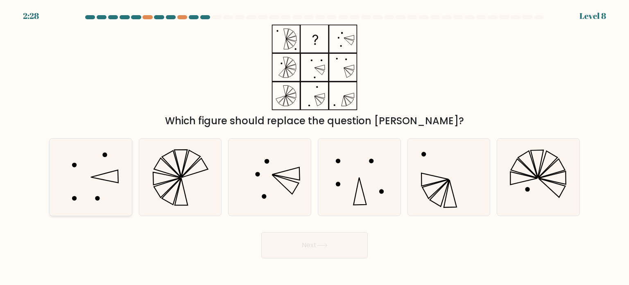
click at [76, 185] on icon at bounding box center [90, 176] width 77 height 77
click at [315, 147] on input "a." at bounding box center [315, 145] width 0 height 4
radio input "true"
click at [316, 250] on button "Next" at bounding box center [314, 245] width 106 height 26
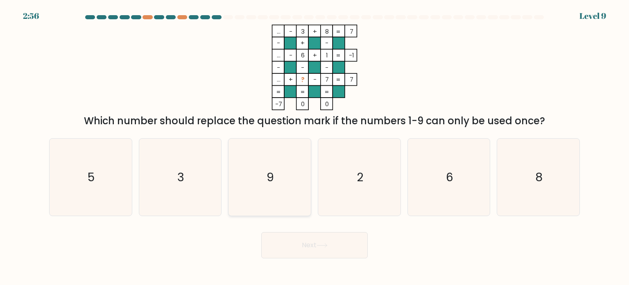
click at [269, 197] on icon "9" at bounding box center [269, 176] width 77 height 77
click at [315, 147] on input "c. 9" at bounding box center [315, 145] width 0 height 4
radio input "true"
click at [294, 244] on button "Next" at bounding box center [314, 245] width 106 height 26
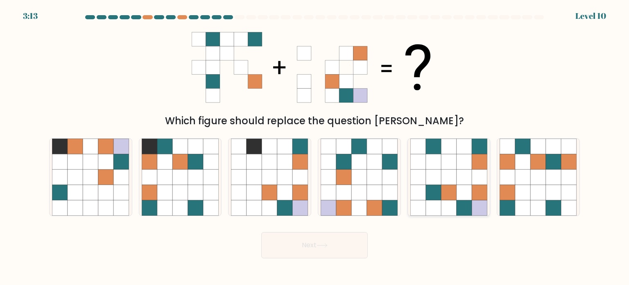
click at [438, 155] on icon at bounding box center [434, 162] width 16 height 16
click at [315, 147] on input "e." at bounding box center [315, 145] width 0 height 4
radio input "true"
click at [353, 241] on button "Next" at bounding box center [314, 245] width 106 height 26
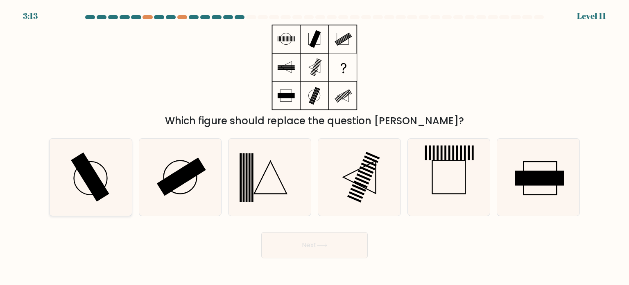
click at [118, 162] on icon at bounding box center [90, 176] width 77 height 77
click at [315, 147] on input "a." at bounding box center [315, 145] width 0 height 4
radio input "true"
click at [304, 247] on button "Next" at bounding box center [314, 245] width 106 height 26
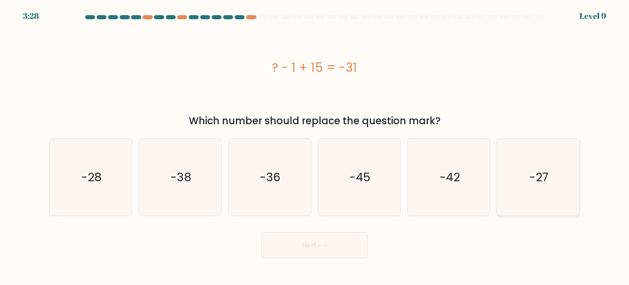
click at [555, 180] on icon "-27" at bounding box center [538, 176] width 77 height 77
click at [315, 147] on input "f. -27" at bounding box center [315, 145] width 0 height 4
radio input "true"
click at [356, 249] on button "Next" at bounding box center [314, 245] width 106 height 26
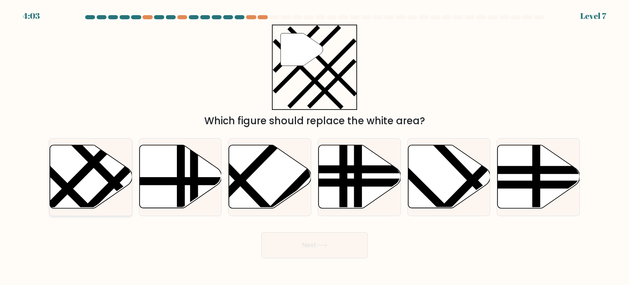
click at [110, 168] on icon at bounding box center [91, 176] width 82 height 63
click at [315, 147] on input "a." at bounding box center [315, 145] width 0 height 4
radio input "true"
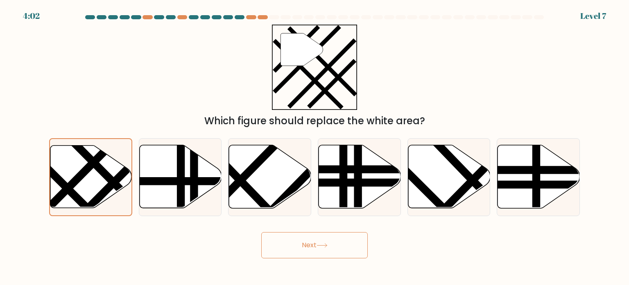
click at [283, 250] on button "Next" at bounding box center [314, 245] width 106 height 26
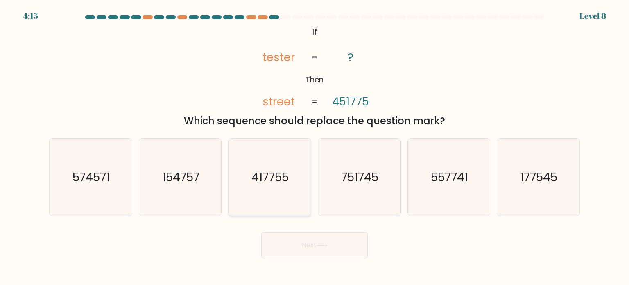
click at [292, 181] on icon "417755" at bounding box center [269, 176] width 77 height 77
click at [315, 147] on input "c. 417755" at bounding box center [315, 145] width 0 height 4
radio input "true"
click at [337, 252] on button "Next" at bounding box center [314, 245] width 106 height 26
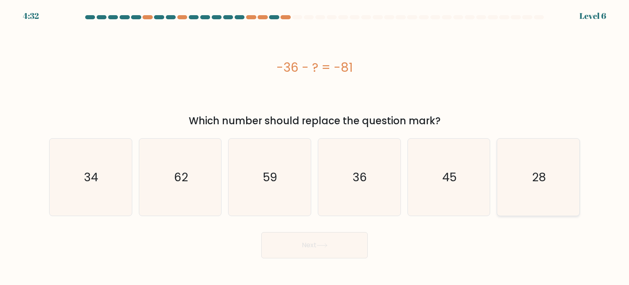
click at [563, 199] on icon "28" at bounding box center [538, 176] width 77 height 77
click at [315, 147] on input "f. 28" at bounding box center [315, 145] width 0 height 4
radio input "true"
click at [353, 257] on button "Next" at bounding box center [314, 245] width 106 height 26
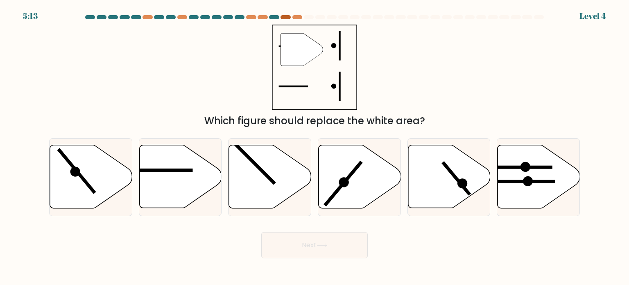
click at [289, 16] on div at bounding box center [286, 17] width 10 height 4
click at [193, 181] on icon at bounding box center [180, 176] width 82 height 63
click at [315, 147] on input "b." at bounding box center [315, 145] width 0 height 4
radio input "true"
click at [288, 250] on button "Next" at bounding box center [314, 245] width 106 height 26
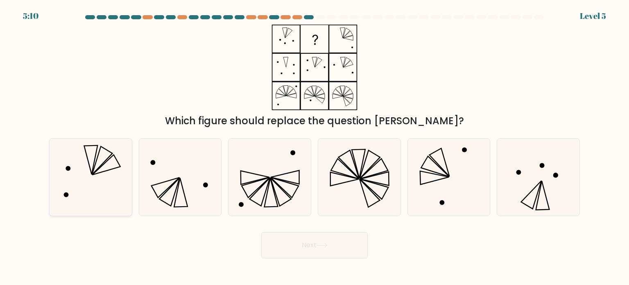
click at [98, 163] on icon at bounding box center [90, 176] width 77 height 77
click at [315, 147] on input "a." at bounding box center [315, 145] width 0 height 4
radio input "true"
click at [302, 239] on button "Next" at bounding box center [314, 245] width 106 height 26
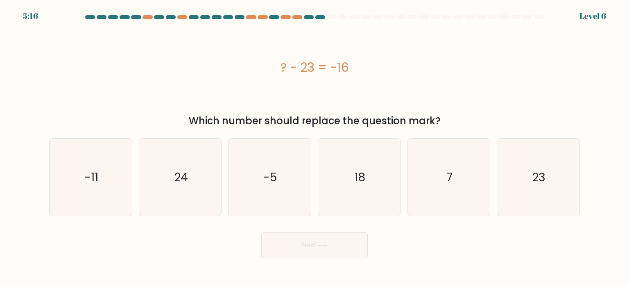
drag, startPoint x: 410, startPoint y: 69, endPoint x: 415, endPoint y: 59, distance: 11.4
click at [415, 59] on div "? - 23 = -16" at bounding box center [314, 67] width 531 height 18
click at [446, 144] on icon "7" at bounding box center [448, 176] width 77 height 77
click at [315, 144] on input "e. 7" at bounding box center [315, 145] width 0 height 4
radio input "true"
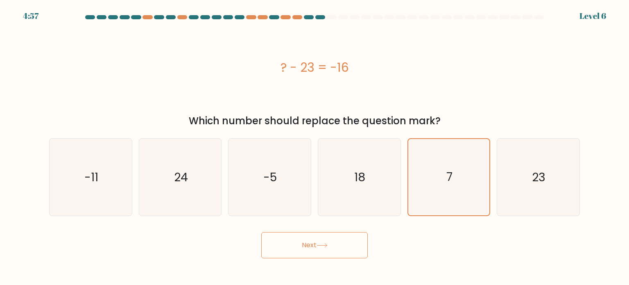
click at [332, 251] on button "Next" at bounding box center [314, 245] width 106 height 26
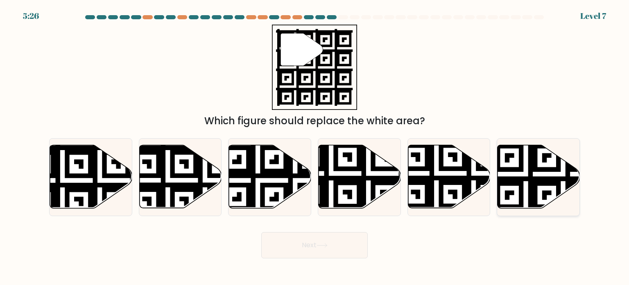
click at [521, 163] on icon at bounding box center [563, 211] width 149 height 149
click at [315, 147] on input "f." at bounding box center [315, 145] width 0 height 4
radio input "true"
click at [331, 240] on button "Next" at bounding box center [314, 245] width 106 height 26
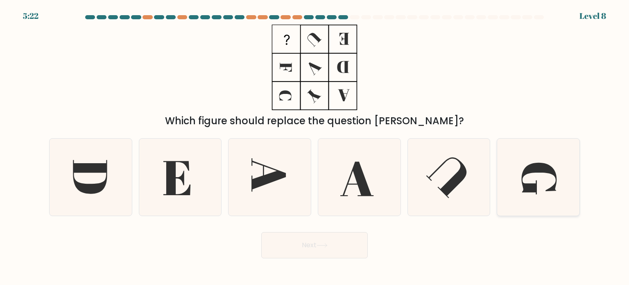
click at [537, 180] on icon at bounding box center [539, 178] width 35 height 32
click at [315, 147] on input "f." at bounding box center [315, 145] width 0 height 4
radio input "true"
click at [357, 249] on button "Next" at bounding box center [314, 245] width 106 height 26
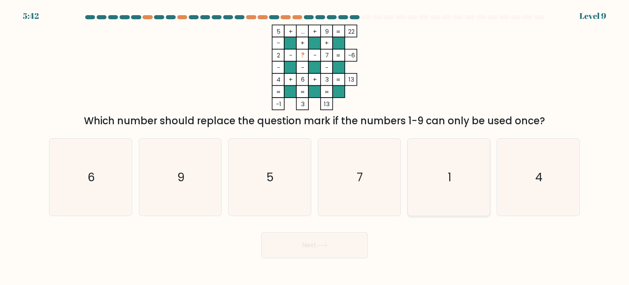
click at [450, 163] on icon "1" at bounding box center [448, 176] width 77 height 77
click at [315, 147] on input "e. 1" at bounding box center [315, 145] width 0 height 4
radio input "true"
click at [343, 245] on button "Next" at bounding box center [314, 245] width 106 height 26
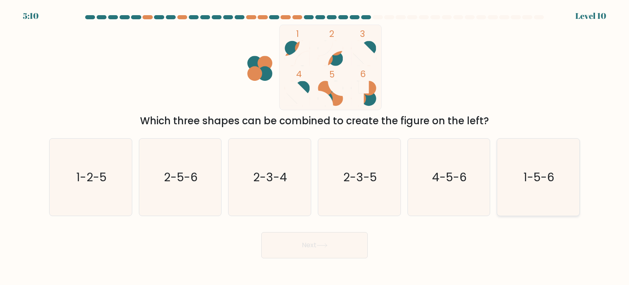
click at [559, 165] on icon "1-5-6" at bounding box center [538, 176] width 77 height 77
click at [315, 147] on input "f. 1-5-6" at bounding box center [315, 145] width 0 height 4
radio input "true"
click at [359, 251] on button "Next" at bounding box center [314, 245] width 106 height 26
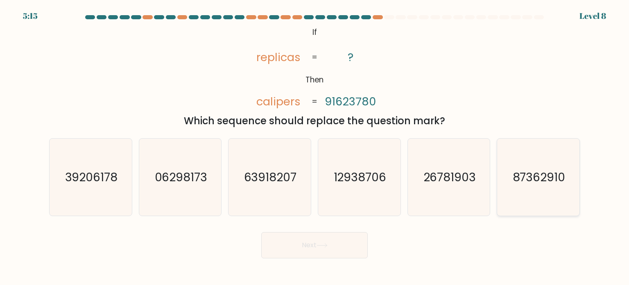
click at [527, 193] on icon "87362910" at bounding box center [538, 176] width 77 height 77
click at [315, 147] on input "f. 87362910" at bounding box center [315, 145] width 0 height 4
radio input "true"
click at [311, 249] on button "Next" at bounding box center [314, 245] width 106 height 26
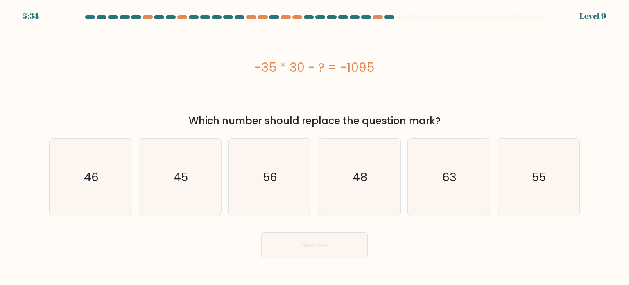
click at [223, 172] on div "b. 45" at bounding box center [181, 177] width 90 height 78
click at [217, 174] on icon "45" at bounding box center [180, 176] width 77 height 77
click at [315, 147] on input "b. 45" at bounding box center [315, 145] width 0 height 4
radio input "true"
click at [332, 250] on button "Next" at bounding box center [314, 245] width 106 height 26
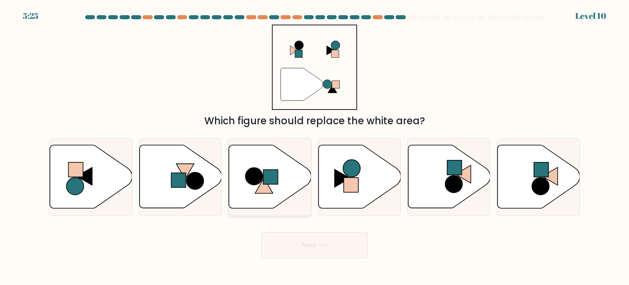
click at [279, 181] on icon at bounding box center [270, 176] width 82 height 63
click at [315, 147] on input "c." at bounding box center [315, 145] width 0 height 4
radio input "true"
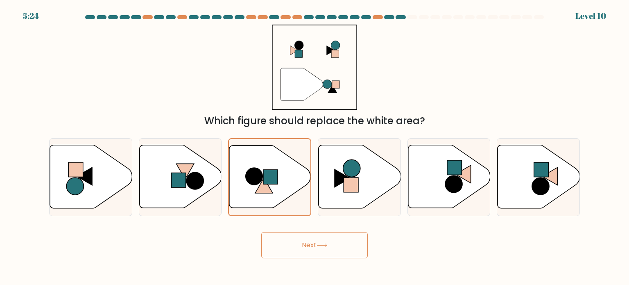
click at [293, 238] on button "Next" at bounding box center [314, 245] width 106 height 26
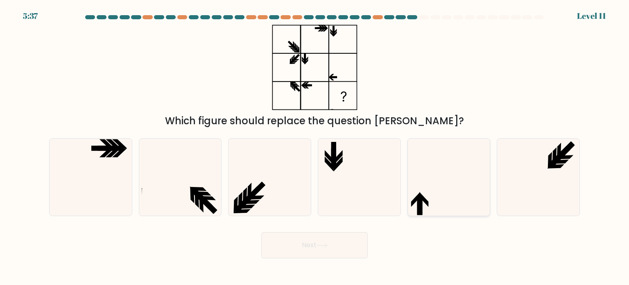
click at [431, 177] on icon at bounding box center [448, 176] width 77 height 77
click at [315, 147] on input "e." at bounding box center [315, 145] width 0 height 4
radio input "true"
click at [338, 234] on button "Next" at bounding box center [314, 245] width 106 height 26
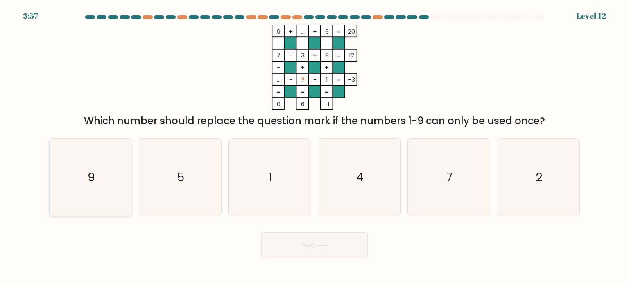
click at [95, 177] on icon "9" at bounding box center [90, 176] width 77 height 77
click at [315, 147] on input "a. 9" at bounding box center [315, 145] width 0 height 4
radio input "true"
click at [311, 243] on button "Next" at bounding box center [314, 245] width 106 height 26
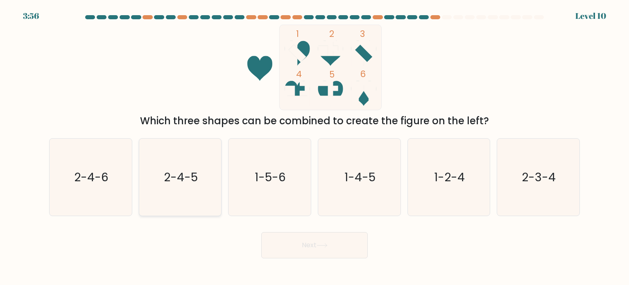
click at [200, 175] on icon "2-4-5" at bounding box center [180, 176] width 77 height 77
click at [315, 147] on input "b. 2-4-5" at bounding box center [315, 145] width 0 height 4
radio input "true"
click at [325, 257] on button "Next" at bounding box center [314, 245] width 106 height 26
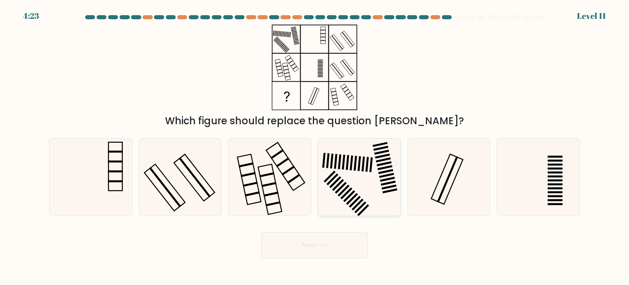
click at [356, 170] on icon at bounding box center [359, 176] width 77 height 77
click at [315, 147] on input "d." at bounding box center [315, 145] width 0 height 4
radio input "true"
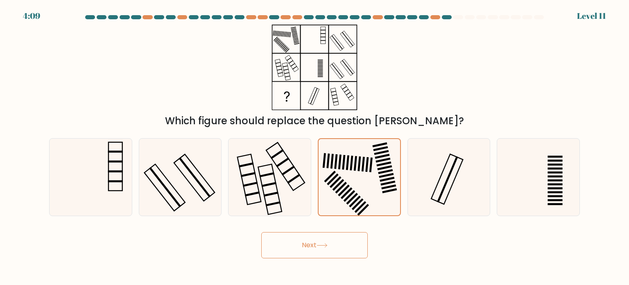
click at [347, 242] on button "Next" at bounding box center [314, 245] width 106 height 26
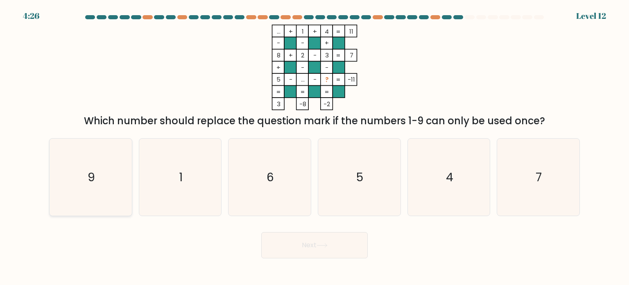
click at [110, 156] on icon "9" at bounding box center [90, 176] width 77 height 77
click at [315, 147] on input "a. 9" at bounding box center [315, 145] width 0 height 4
radio input "true"
click at [311, 254] on button "Next" at bounding box center [314, 245] width 106 height 26
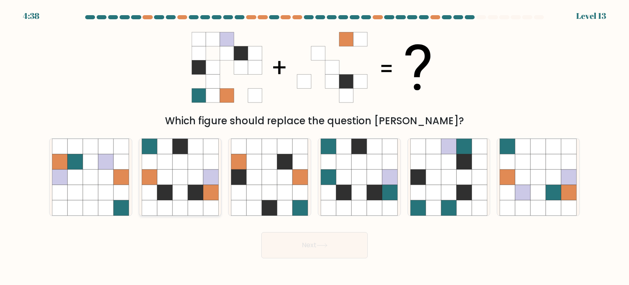
click at [159, 188] on icon at bounding box center [165, 192] width 16 height 16
click at [315, 147] on input "b." at bounding box center [315, 145] width 0 height 4
radio input "true"
click at [285, 242] on button "Next" at bounding box center [314, 245] width 106 height 26
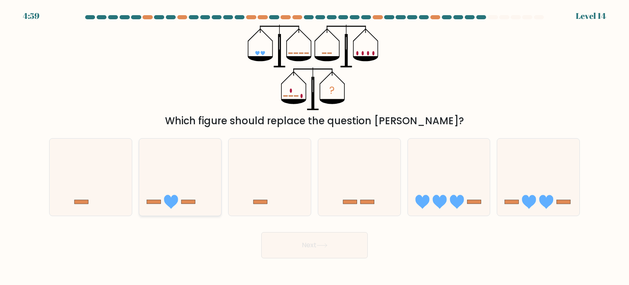
click at [216, 183] on icon at bounding box center [180, 177] width 82 height 68
click at [315, 147] on input "b." at bounding box center [315, 145] width 0 height 4
radio input "true"
click at [292, 250] on button "Next" at bounding box center [314, 245] width 106 height 26
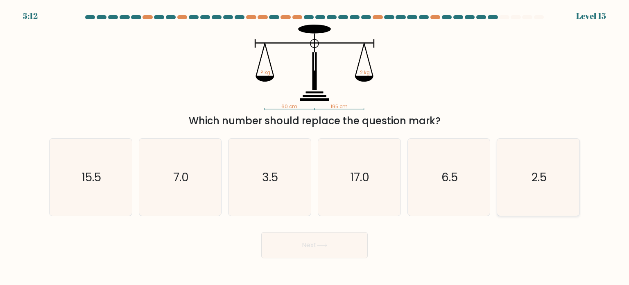
click at [533, 187] on icon "2.5" at bounding box center [538, 176] width 77 height 77
click at [315, 147] on input "f. 2.5" at bounding box center [315, 145] width 0 height 4
radio input "true"
click at [321, 250] on button "Next" at bounding box center [314, 245] width 106 height 26
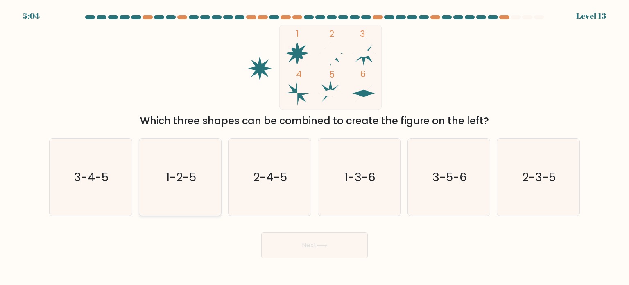
click at [196, 166] on icon "1-2-5" at bounding box center [180, 176] width 77 height 77
click at [315, 147] on input "b. 1-2-5" at bounding box center [315, 145] width 0 height 4
radio input "true"
click at [279, 236] on button "Next" at bounding box center [314, 245] width 106 height 26
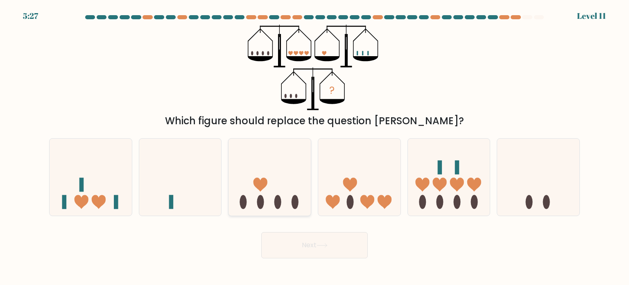
click at [286, 191] on icon at bounding box center [270, 177] width 82 height 68
click at [315, 147] on input "c." at bounding box center [315, 145] width 0 height 4
radio input "true"
click at [114, 190] on icon at bounding box center [91, 177] width 82 height 68
click at [315, 147] on input "a." at bounding box center [315, 145] width 0 height 4
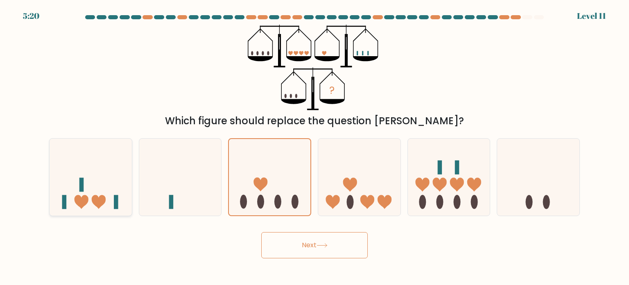
radio input "true"
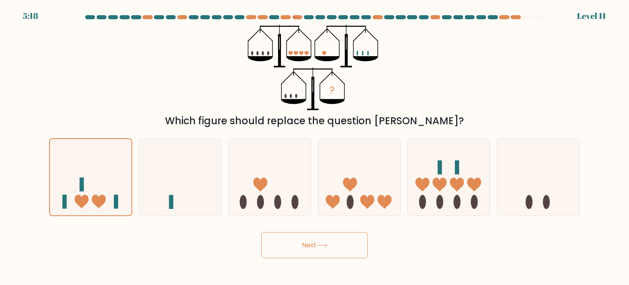
click at [325, 252] on button "Next" at bounding box center [314, 245] width 106 height 26
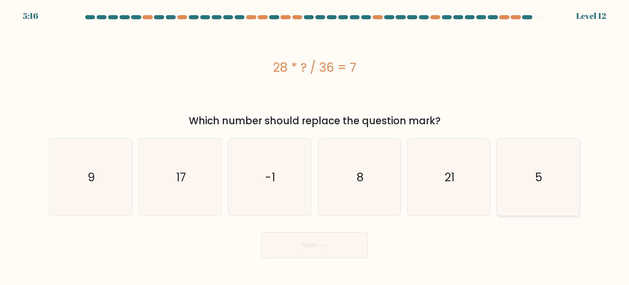
click at [524, 175] on icon "5" at bounding box center [538, 176] width 77 height 77
click at [315, 147] on input "f. 5" at bounding box center [315, 145] width 0 height 4
radio input "true"
click at [323, 247] on icon at bounding box center [322, 245] width 11 height 5
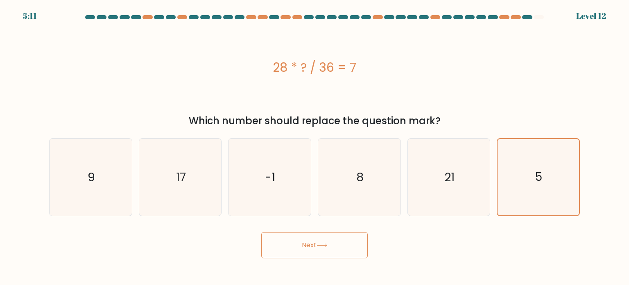
click at [327, 237] on button "Next" at bounding box center [314, 245] width 106 height 26
click at [263, 181] on icon "-1" at bounding box center [269, 176] width 77 height 77
click at [315, 147] on input "c. -1" at bounding box center [315, 145] width 0 height 4
radio input "true"
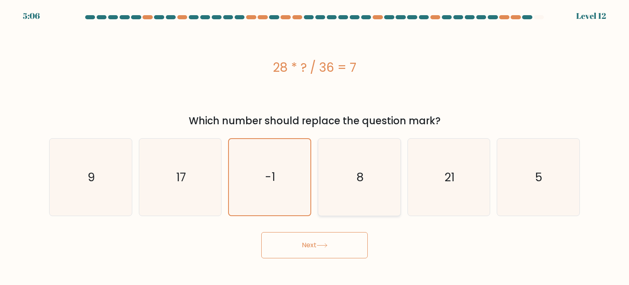
click at [334, 185] on icon "8" at bounding box center [359, 176] width 77 height 77
click at [315, 147] on input "d. 8" at bounding box center [315, 145] width 0 height 4
radio input "true"
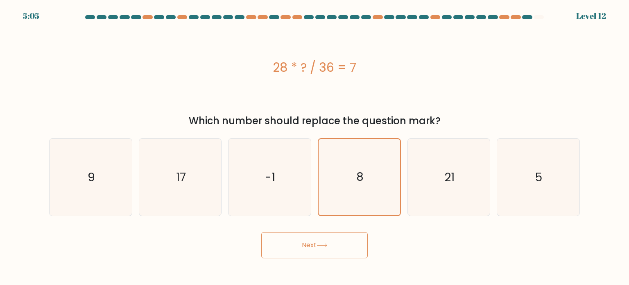
click at [332, 241] on button "Next" at bounding box center [314, 245] width 106 height 26
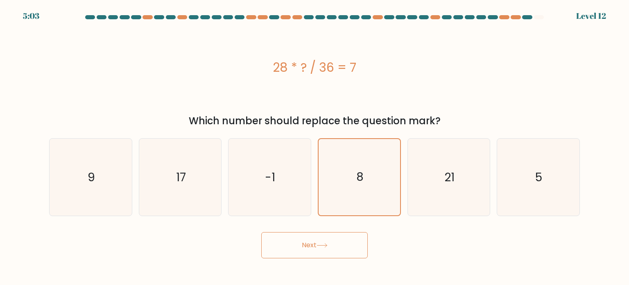
click at [333, 253] on button "Next" at bounding box center [314, 245] width 106 height 26
click at [291, 171] on icon "-1" at bounding box center [269, 176] width 77 height 77
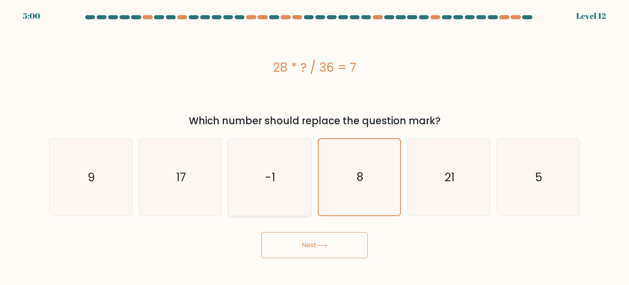
click at [315, 147] on input "c. -1" at bounding box center [315, 145] width 0 height 4
radio input "true"
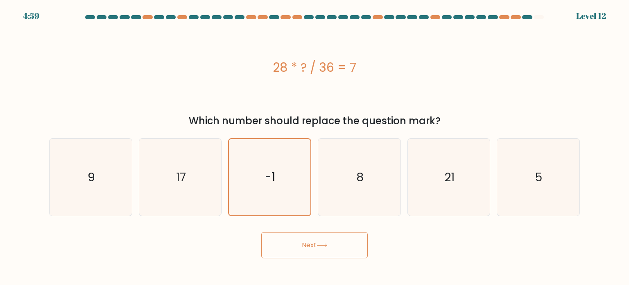
click at [298, 251] on button "Next" at bounding box center [314, 245] width 106 height 26
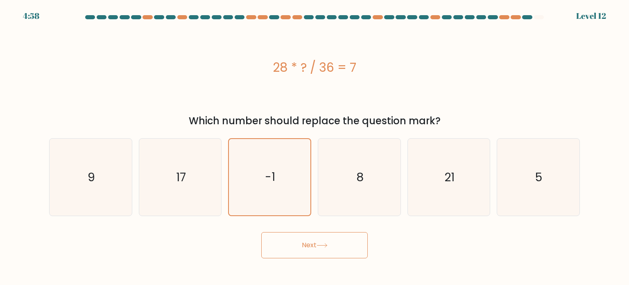
click at [298, 251] on button "Next" at bounding box center [314, 245] width 106 height 26
click at [342, 240] on button "Next" at bounding box center [314, 245] width 106 height 26
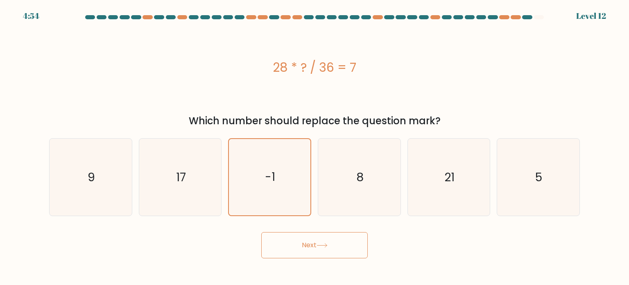
click at [342, 240] on button "Next" at bounding box center [314, 245] width 106 height 26
drag, startPoint x: 342, startPoint y: 240, endPoint x: 348, endPoint y: 195, distance: 45.9
click at [348, 195] on form "a. 9" at bounding box center [314, 136] width 629 height 243
click at [348, 195] on icon "8" at bounding box center [359, 176] width 77 height 77
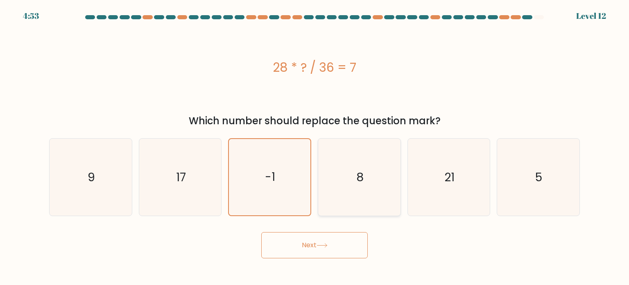
click at [315, 147] on input "d. 8" at bounding box center [315, 145] width 0 height 4
radio input "true"
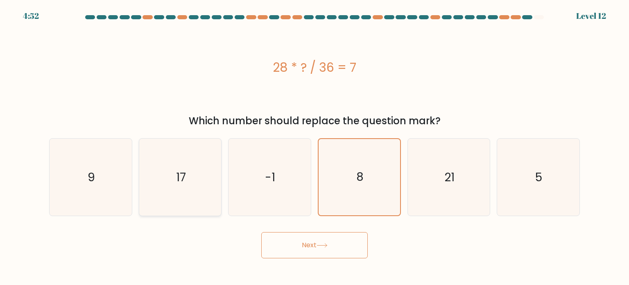
click at [217, 177] on icon "17" at bounding box center [180, 176] width 77 height 77
click at [315, 147] on input "b. 17" at bounding box center [315, 145] width 0 height 4
radio input "true"
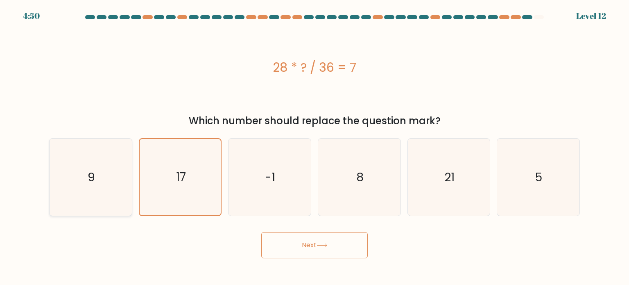
click at [74, 176] on icon "9" at bounding box center [90, 176] width 77 height 77
click at [315, 147] on input "a. 9" at bounding box center [315, 145] width 0 height 4
radio input "true"
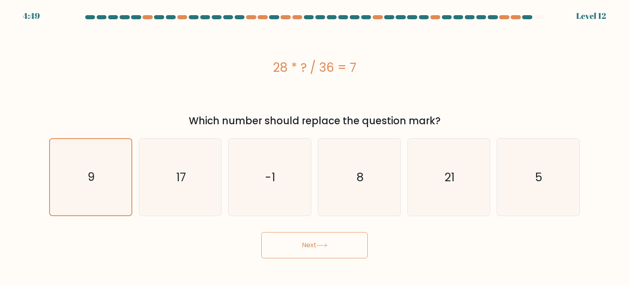
click at [314, 254] on button "Next" at bounding box center [314, 245] width 106 height 26
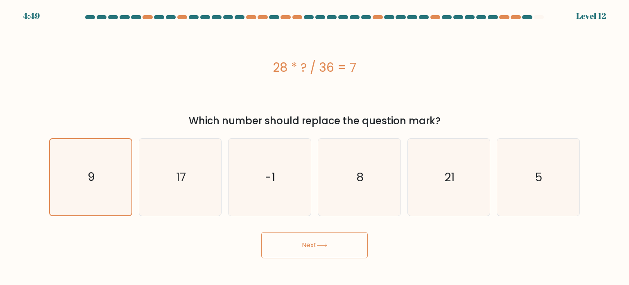
click at [314, 254] on button "Next" at bounding box center [314, 245] width 106 height 26
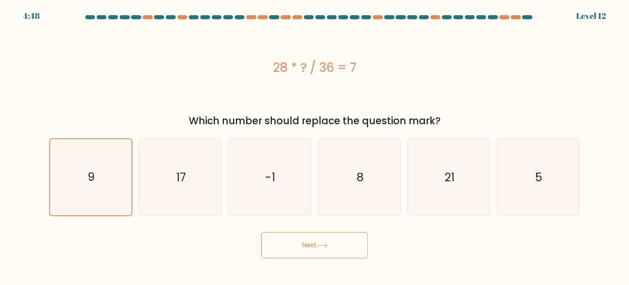
click at [314, 254] on button "Next" at bounding box center [314, 245] width 106 height 26
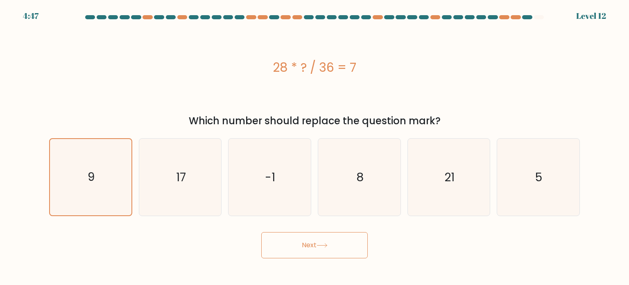
click at [314, 254] on button "Next" at bounding box center [314, 245] width 106 height 26
drag, startPoint x: 314, startPoint y: 254, endPoint x: 249, endPoint y: -50, distance: 310.0
click at [249, 0] on html "4:47 Level 12" at bounding box center [314, 142] width 629 height 285
click at [344, 253] on button "Next" at bounding box center [314, 245] width 106 height 26
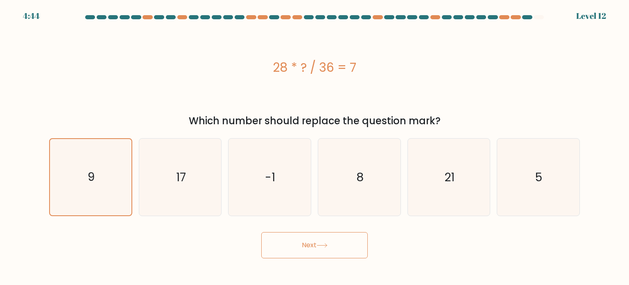
click at [344, 253] on button "Next" at bounding box center [314, 245] width 106 height 26
click at [261, 232] on button "Next" at bounding box center [314, 245] width 106 height 26
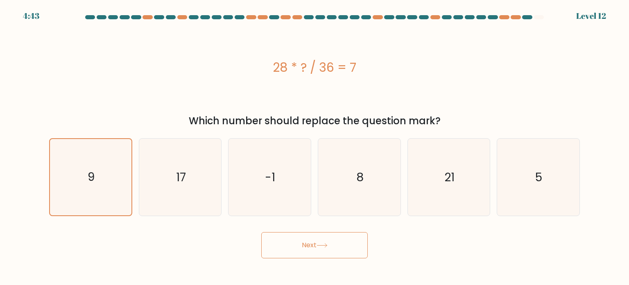
click at [261, 232] on button "Next" at bounding box center [314, 245] width 106 height 26
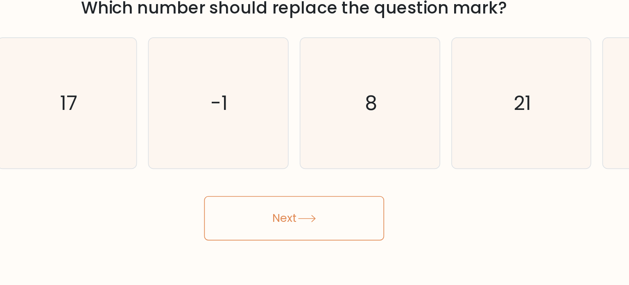
drag, startPoint x: 350, startPoint y: 231, endPoint x: 349, endPoint y: 246, distance: 15.2
click at [349, 246] on div "Next" at bounding box center [314, 242] width 541 height 32
click at [349, 246] on button "Next" at bounding box center [314, 245] width 106 height 26
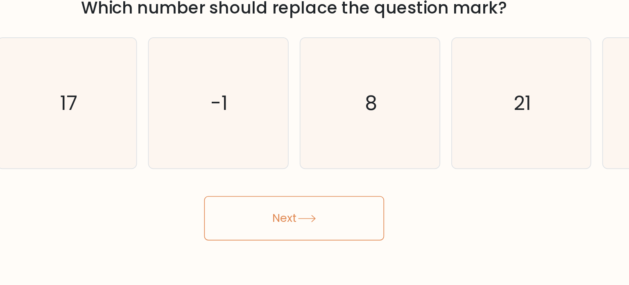
click at [349, 246] on button "Next" at bounding box center [314, 245] width 106 height 26
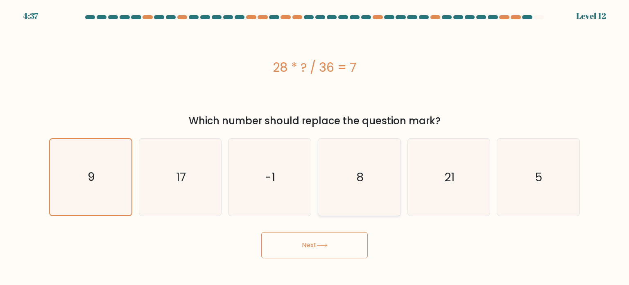
click at [344, 183] on icon "8" at bounding box center [359, 176] width 77 height 77
click at [315, 147] on input "d. 8" at bounding box center [315, 145] width 0 height 4
radio input "true"
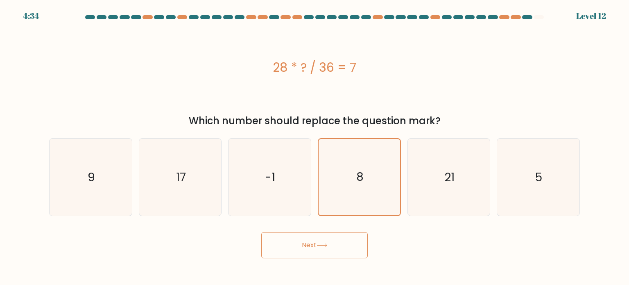
click at [289, 69] on div "28 * ? / 36 = 7" at bounding box center [314, 67] width 531 height 18
drag, startPoint x: 298, startPoint y: 227, endPoint x: 295, endPoint y: 267, distance: 41.0
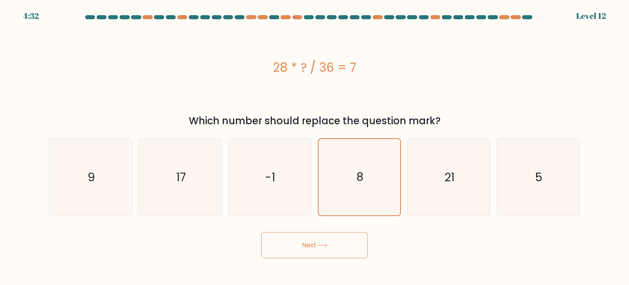
click at [295, 267] on body "4:32 Level 12 9" at bounding box center [314, 142] width 629 height 285
drag, startPoint x: 295, startPoint y: 267, endPoint x: 304, endPoint y: 257, distance: 13.4
click at [304, 257] on body "4:32 Level 12 9" at bounding box center [314, 142] width 629 height 285
click at [304, 257] on button "Next" at bounding box center [314, 245] width 106 height 26
click at [306, 250] on button "Next" at bounding box center [314, 245] width 106 height 26
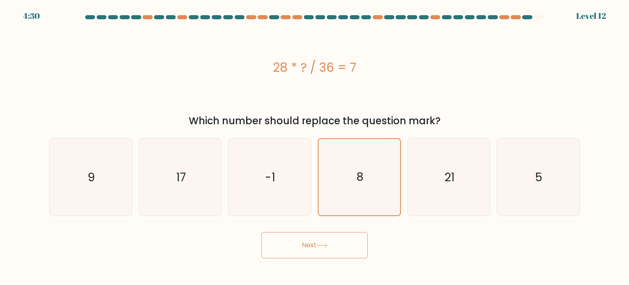
click at [306, 250] on button "Next" at bounding box center [314, 245] width 106 height 26
drag, startPoint x: 349, startPoint y: 184, endPoint x: 341, endPoint y: 204, distance: 21.9
click at [349, 184] on icon "8" at bounding box center [359, 177] width 76 height 76
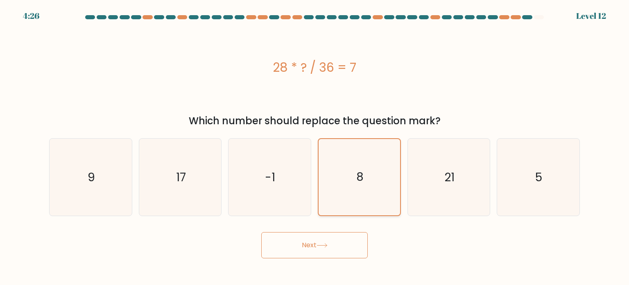
click at [315, 147] on input "d. 8" at bounding box center [315, 145] width 0 height 4
click at [324, 257] on button "Next" at bounding box center [314, 245] width 106 height 26
click at [325, 242] on button "Next" at bounding box center [314, 245] width 106 height 26
drag, startPoint x: 325, startPoint y: 242, endPoint x: 472, endPoint y: 199, distance: 152.6
click at [327, 241] on button "Next" at bounding box center [314, 245] width 106 height 26
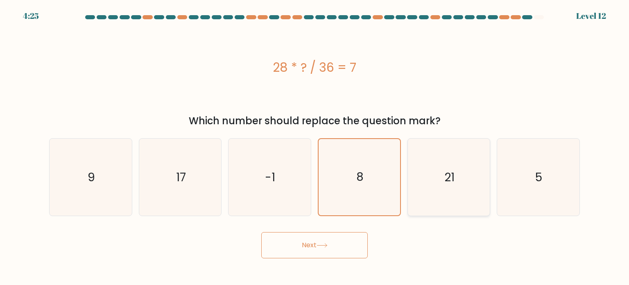
click at [478, 197] on icon "21" at bounding box center [448, 176] width 77 height 77
click at [315, 147] on input "e. 21" at bounding box center [315, 145] width 0 height 4
radio input "true"
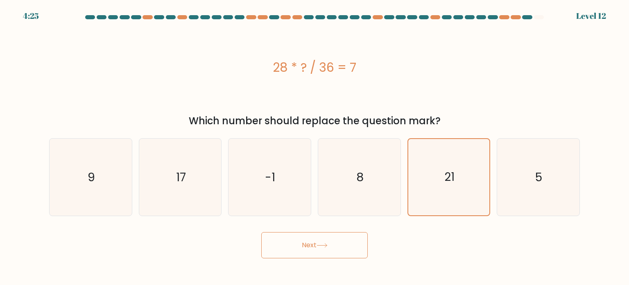
click at [342, 258] on body "4:25 Level 12 9" at bounding box center [314, 142] width 629 height 285
click at [341, 251] on button "Next" at bounding box center [314, 245] width 106 height 26
drag, startPoint x: 341, startPoint y: 251, endPoint x: 539, endPoint y: 190, distance: 207.7
click at [351, 249] on button "Next" at bounding box center [314, 245] width 106 height 26
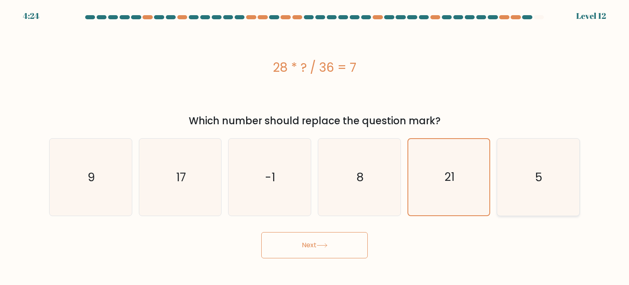
click at [553, 181] on icon "5" at bounding box center [538, 176] width 77 height 77
click at [315, 147] on input "f. 5" at bounding box center [315, 145] width 0 height 4
radio input "true"
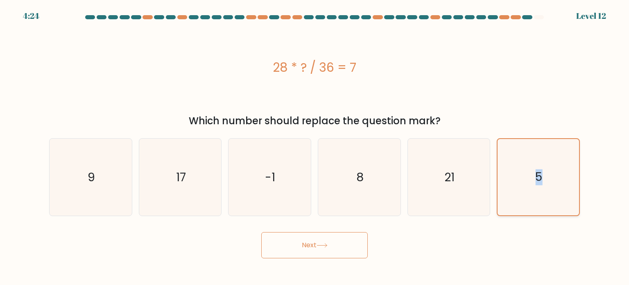
click at [553, 181] on icon "5" at bounding box center [538, 177] width 76 height 76
click at [315, 147] on input "f. 5" at bounding box center [315, 145] width 0 height 4
click at [362, 224] on form "a. 9" at bounding box center [314, 136] width 629 height 243
click at [337, 255] on button "Next" at bounding box center [314, 245] width 106 height 26
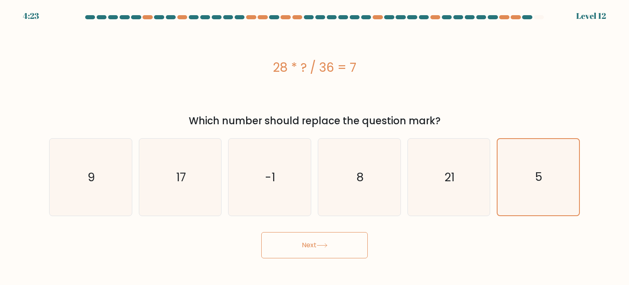
click at [337, 255] on button "Next" at bounding box center [314, 245] width 106 height 26
drag, startPoint x: 355, startPoint y: 113, endPoint x: 170, endPoint y: -19, distance: 226.4
drag, startPoint x: 170, startPoint y: -19, endPoint x: 111, endPoint y: 118, distance: 149.0
click at [111, 118] on div "Which number should replace the question mark?" at bounding box center [314, 120] width 521 height 15
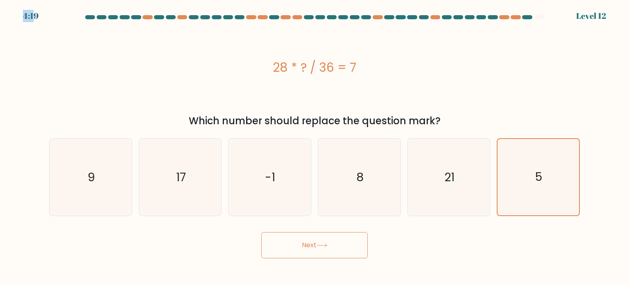
drag, startPoint x: 37, startPoint y: 18, endPoint x: 32, endPoint y: 14, distance: 6.7
click at [32, 14] on div "4:19 Level 12" at bounding box center [314, 11] width 629 height 22
click at [78, 66] on div "28 * ? / 36 = 7" at bounding box center [314, 67] width 531 height 18
click at [149, 198] on icon "17" at bounding box center [180, 176] width 77 height 77
click at [315, 147] on input "b. 17" at bounding box center [315, 145] width 0 height 4
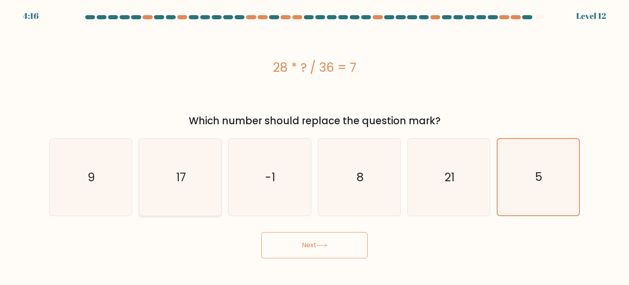
radio input "true"
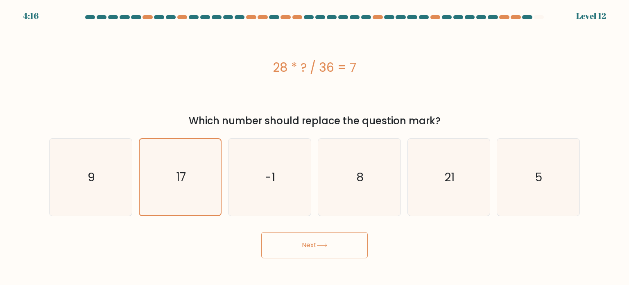
click at [340, 254] on button "Next" at bounding box center [314, 245] width 106 height 26
click at [537, 17] on div at bounding box center [539, 17] width 10 height 4
click at [527, 17] on div at bounding box center [527, 17] width 10 height 4
click at [244, 150] on icon "-1" at bounding box center [269, 176] width 77 height 77
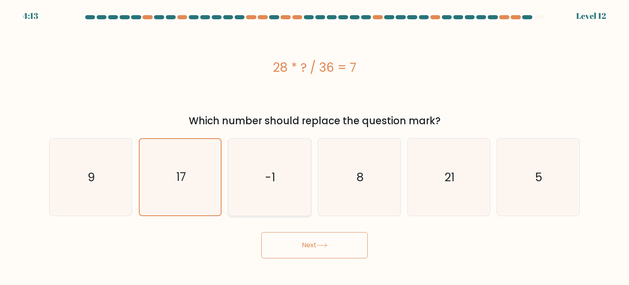
click at [315, 147] on input "c. -1" at bounding box center [315, 145] width 0 height 4
radio input "true"
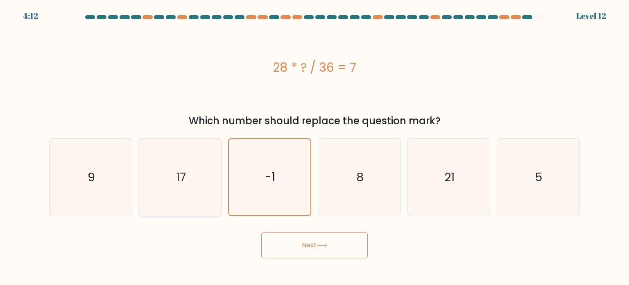
click at [208, 165] on icon "17" at bounding box center [180, 176] width 77 height 77
click at [315, 147] on input "b. 17" at bounding box center [315, 145] width 0 height 4
radio input "true"
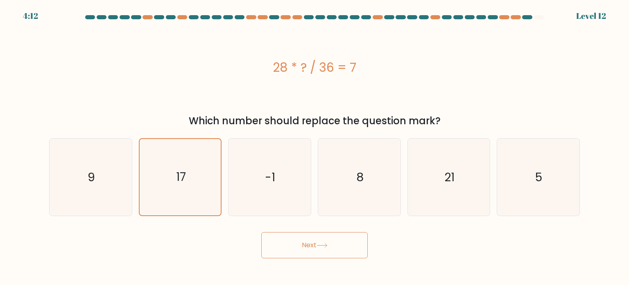
drag, startPoint x: 290, startPoint y: 157, endPoint x: 314, endPoint y: 163, distance: 24.1
click at [292, 159] on icon "-1" at bounding box center [269, 176] width 77 height 77
click at [315, 147] on input "c. -1" at bounding box center [315, 145] width 0 height 4
radio input "true"
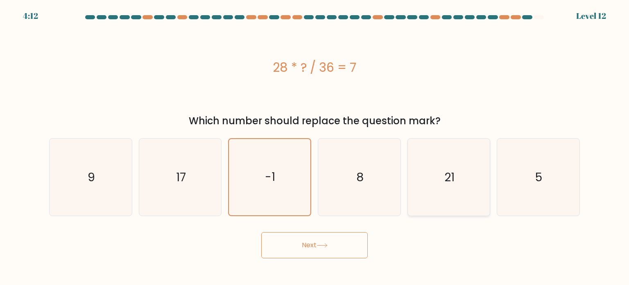
click at [419, 167] on icon "21" at bounding box center [448, 176] width 77 height 77
click at [315, 147] on input "e. 21" at bounding box center [315, 145] width 0 height 4
radio input "true"
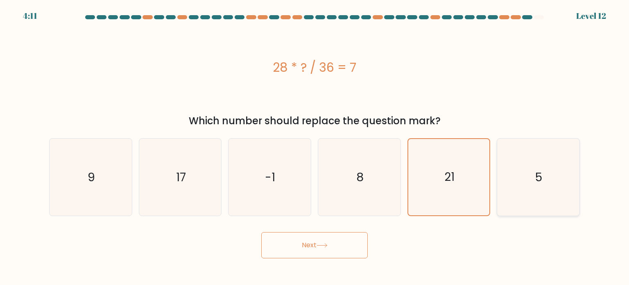
click at [526, 180] on icon "5" at bounding box center [538, 176] width 77 height 77
click at [315, 147] on input "f. 5" at bounding box center [315, 145] width 0 height 4
radio input "true"
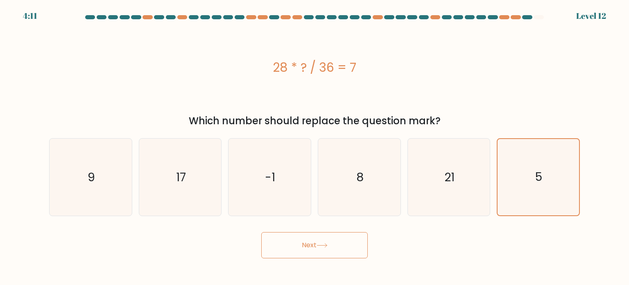
click at [300, 231] on div "Next" at bounding box center [314, 242] width 541 height 32
click at [313, 245] on button "Next" at bounding box center [314, 245] width 106 height 26
click at [315, 245] on button "Next" at bounding box center [314, 245] width 106 height 26
click at [275, 250] on button "Next" at bounding box center [314, 245] width 106 height 26
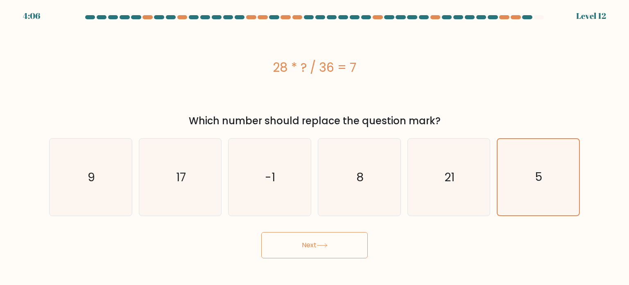
drag, startPoint x: 301, startPoint y: 249, endPoint x: 346, endPoint y: 249, distance: 45.5
click at [346, 249] on button "Next" at bounding box center [314, 245] width 106 height 26
click at [347, 249] on button "Next" at bounding box center [314, 245] width 106 height 26
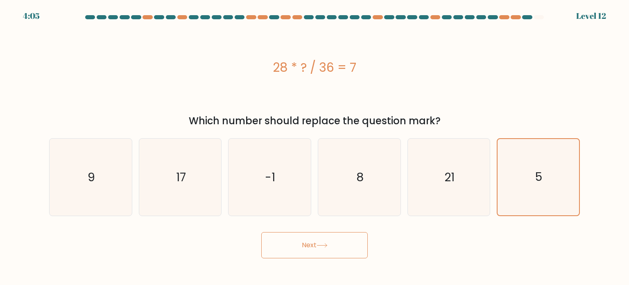
click at [347, 249] on button "Next" at bounding box center [314, 245] width 106 height 26
click at [530, 185] on icon "5" at bounding box center [538, 176] width 77 height 77
click at [315, 147] on input "f. 5" at bounding box center [315, 145] width 0 height 4
radio input "true"
click at [317, 251] on button "Next" at bounding box center [314, 245] width 106 height 26
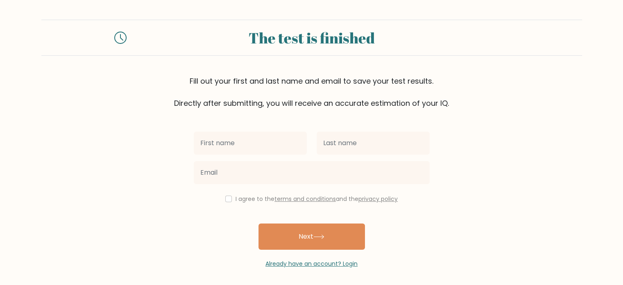
click at [256, 148] on input "text" at bounding box center [250, 142] width 113 height 23
type input "dima"
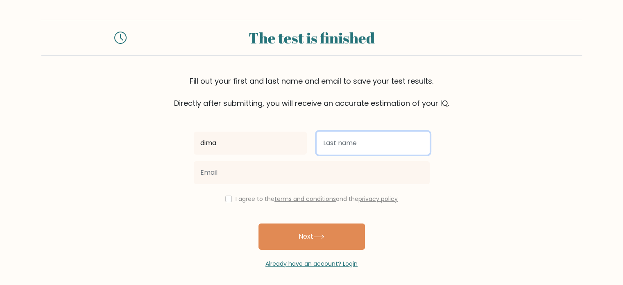
click at [389, 143] on input "text" at bounding box center [373, 142] width 113 height 23
type input "dima"
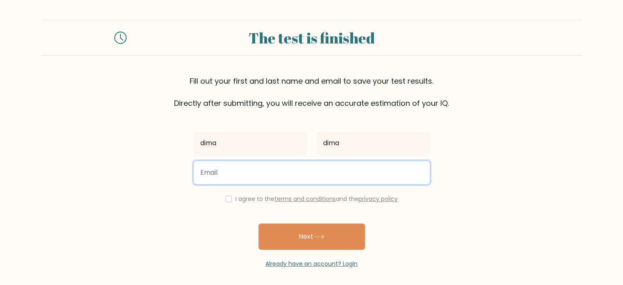
click at [290, 163] on input "email" at bounding box center [312, 172] width 236 height 23
type input "netflixpula001@gmail.com"
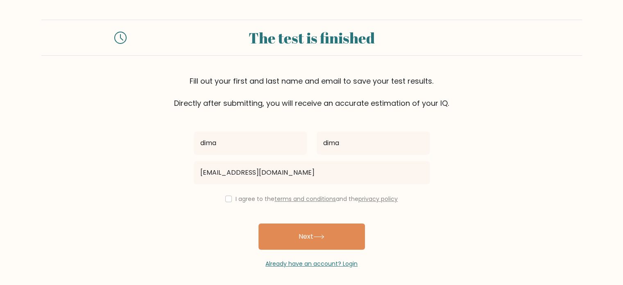
click at [248, 201] on label "I agree to the terms and conditions and the privacy policy" at bounding box center [317, 199] width 162 height 8
click at [255, 199] on label "I agree to the terms and conditions and the privacy policy" at bounding box center [317, 199] width 162 height 8
click at [226, 197] on input "checkbox" at bounding box center [228, 198] width 7 height 7
checkbox input "true"
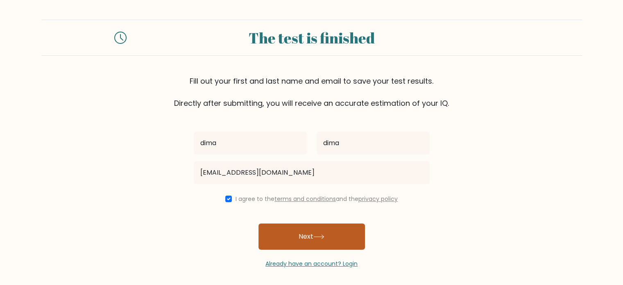
click at [298, 231] on button "Next" at bounding box center [311, 236] width 106 height 26
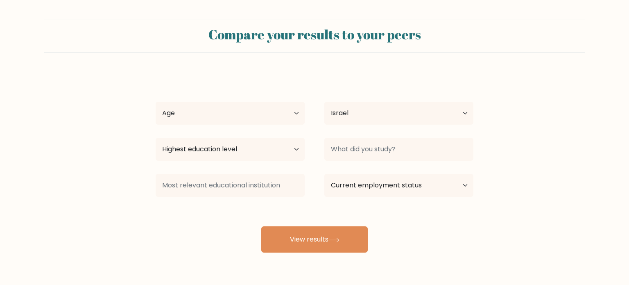
select select "IL"
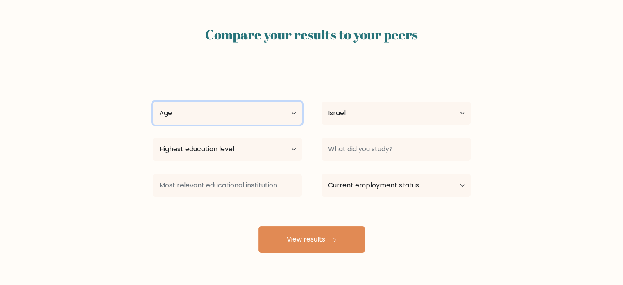
click at [273, 120] on select "Age Under [DEMOGRAPHIC_DATA] [DEMOGRAPHIC_DATA] [DEMOGRAPHIC_DATA] [DEMOGRAPHIC…" at bounding box center [227, 113] width 149 height 23
select select "18_24"
click at [153, 102] on select "Age Under [DEMOGRAPHIC_DATA] [DEMOGRAPHIC_DATA] [DEMOGRAPHIC_DATA] [DEMOGRAPHIC…" at bounding box center [227, 113] width 149 height 23
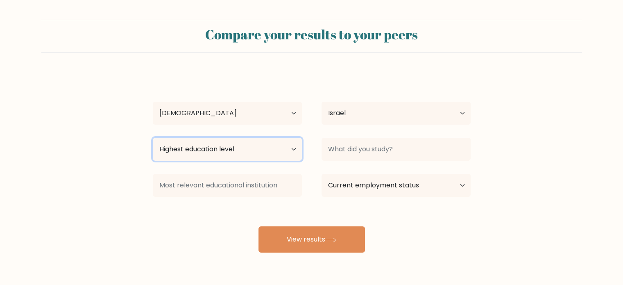
click at [212, 147] on select "Highest education level No schooling Primary Lower Secondary Upper Secondary Oc…" at bounding box center [227, 149] width 149 height 23
select select "primary"
click at [153, 138] on select "Highest education level No schooling Primary Lower Secondary Upper Secondary Oc…" at bounding box center [227, 149] width 149 height 23
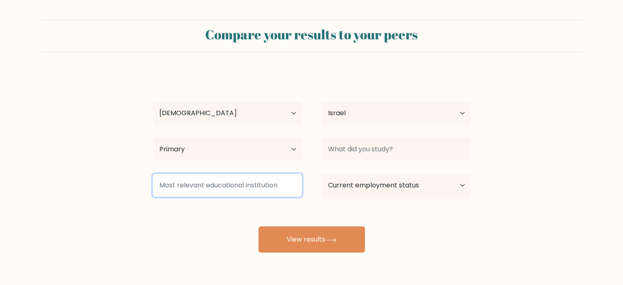
click at [234, 188] on input at bounding box center [227, 185] width 149 height 23
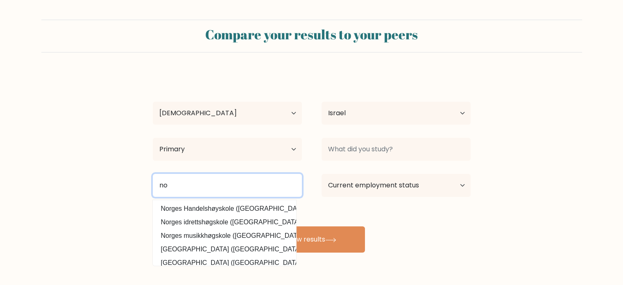
type input "no"
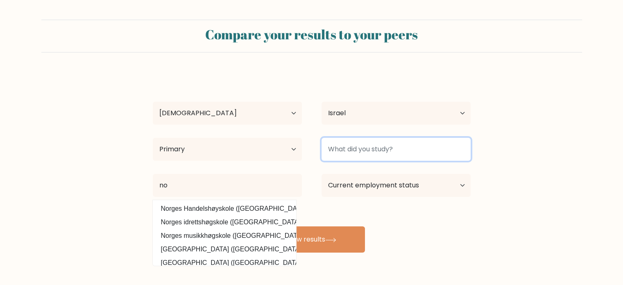
click at [379, 154] on input at bounding box center [396, 149] width 149 height 23
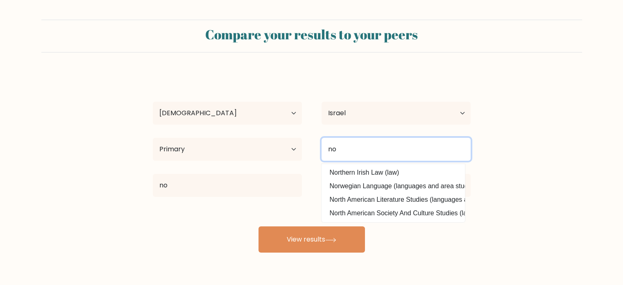
type input "no"
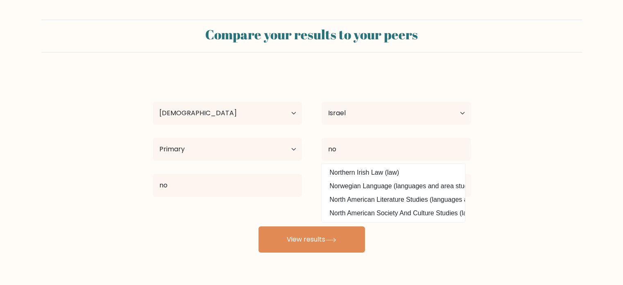
drag, startPoint x: 503, startPoint y: 198, endPoint x: 498, endPoint y: 195, distance: 5.7
click at [503, 197] on form "Compare your results to your peers [PERSON_NAME] Age Under [DEMOGRAPHIC_DATA] […" at bounding box center [311, 136] width 623 height 233
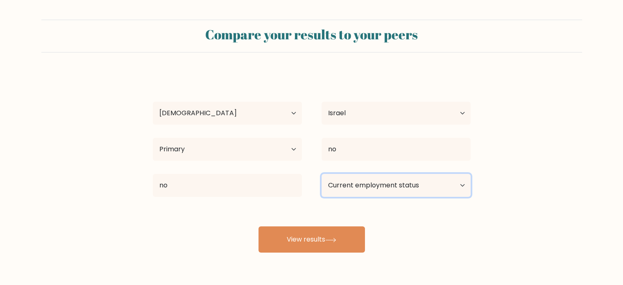
click at [398, 187] on select "Current employment status Employed Student Retired Other / prefer not to answer" at bounding box center [396, 185] width 149 height 23
select select "student"
click at [322, 174] on select "Current employment status Employed Student Retired Other / prefer not to answer" at bounding box center [396, 185] width 149 height 23
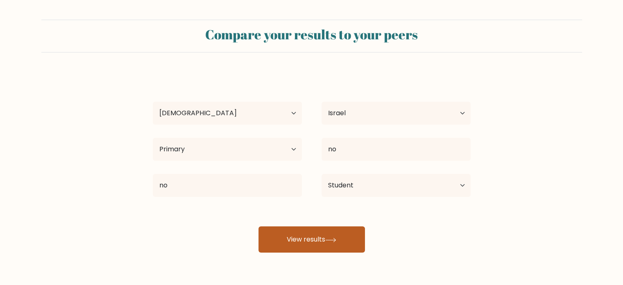
click at [336, 241] on icon at bounding box center [330, 240] width 11 height 5
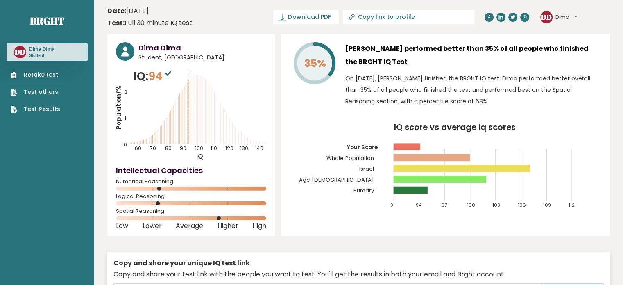
drag, startPoint x: 127, startPoint y: 23, endPoint x: 190, endPoint y: 23, distance: 63.5
click at [190, 23] on div "Test: Full 30 minute IQ test" at bounding box center [149, 23] width 85 height 10
click at [202, 24] on header "Date: October 10, 2025 Test: Full 30 minute IQ test Download PDF Downloading...…" at bounding box center [358, 17] width 503 height 26
